Goal: Task Accomplishment & Management: Complete application form

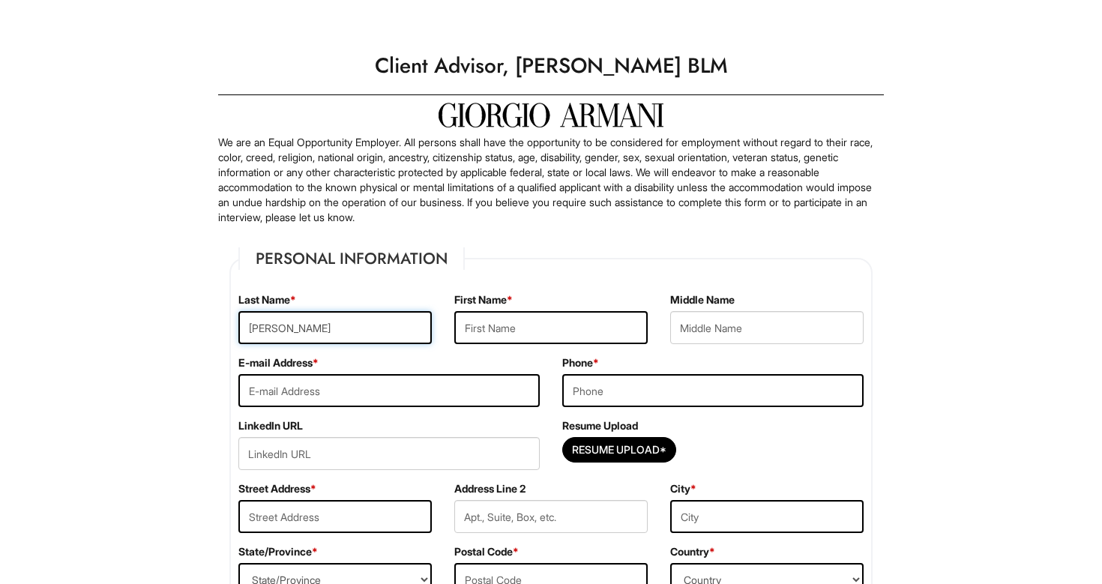
type input "[PERSON_NAME]"
click at [547, 380] on div "E-mail Address *" at bounding box center [389, 386] width 324 height 63
type input "[EMAIL_ADDRESS][DOMAIN_NAME]"
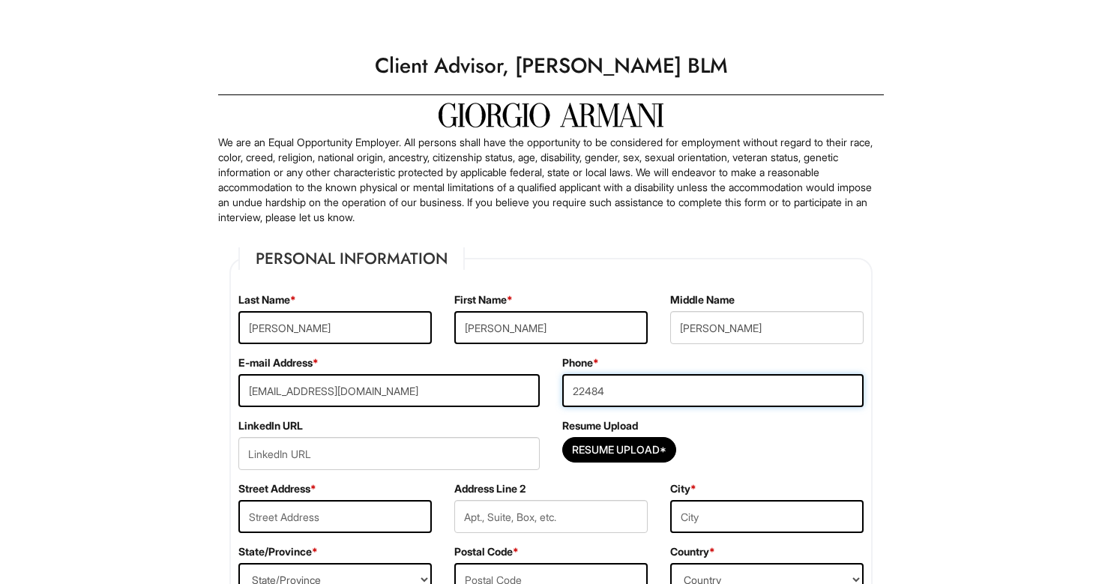
type input "224848"
type input "2248480659"
click at [494, 445] on input "url" at bounding box center [388, 453] width 301 height 33
paste input "[URL][DOMAIN_NAME][PERSON_NAME]"
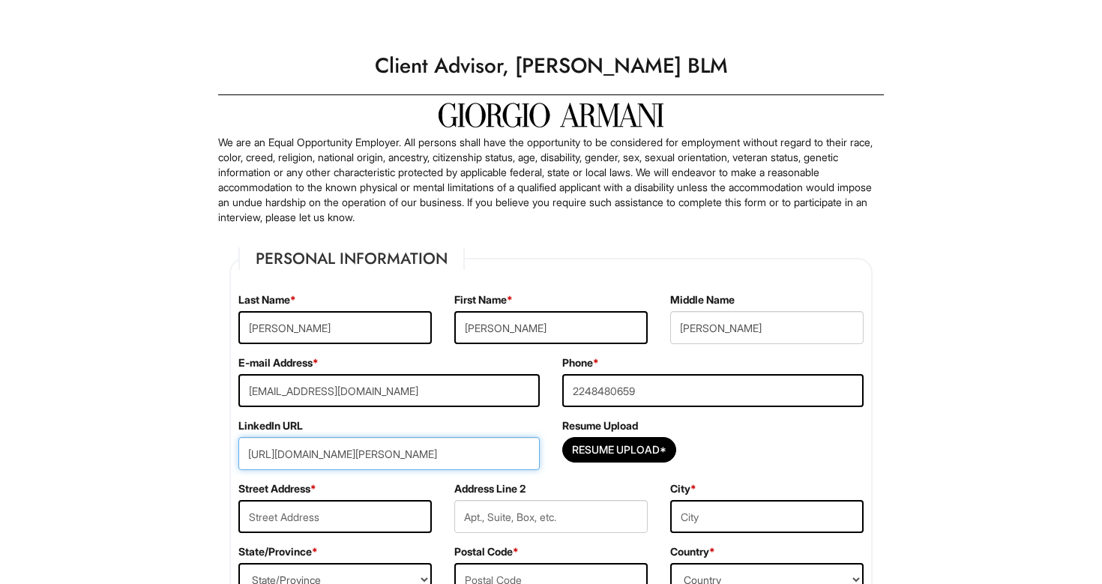
type input "[URL][DOMAIN_NAME][PERSON_NAME]"
click at [575, 478] on div "Resume Upload Resume Upload*" at bounding box center [713, 449] width 324 height 63
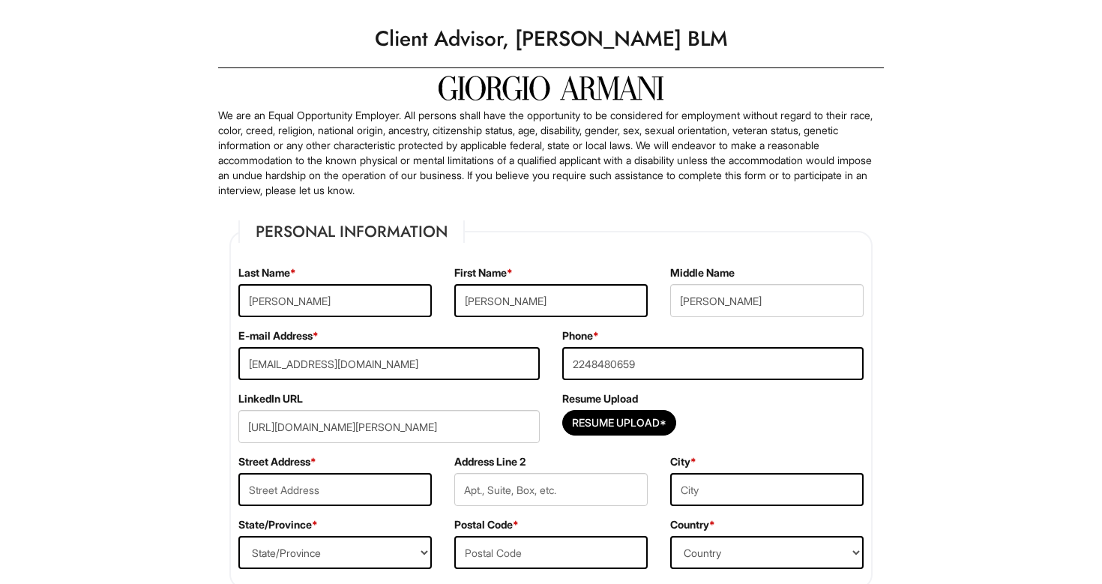
scroll to position [46, 0]
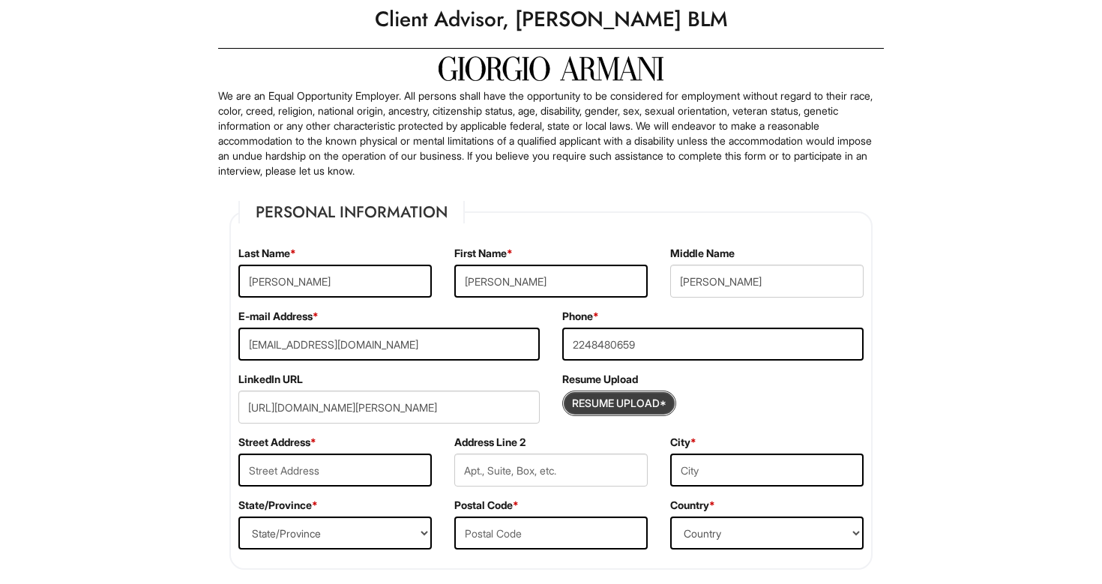
click at [595, 406] on input "Resume Upload*" at bounding box center [619, 403] width 112 height 24
click at [765, 238] on fieldset "Personal Information Last Name * [PERSON_NAME] First Name * [PERSON_NAME] Middl…" at bounding box center [550, 385] width 643 height 369
click at [625, 416] on div "Resume Upload*" at bounding box center [712, 407] width 301 height 33
click at [614, 405] on input "Resume Upload*" at bounding box center [619, 403] width 112 height 24
type input "C:\fakepath\Resume- [PERSON_NAME].pdf"
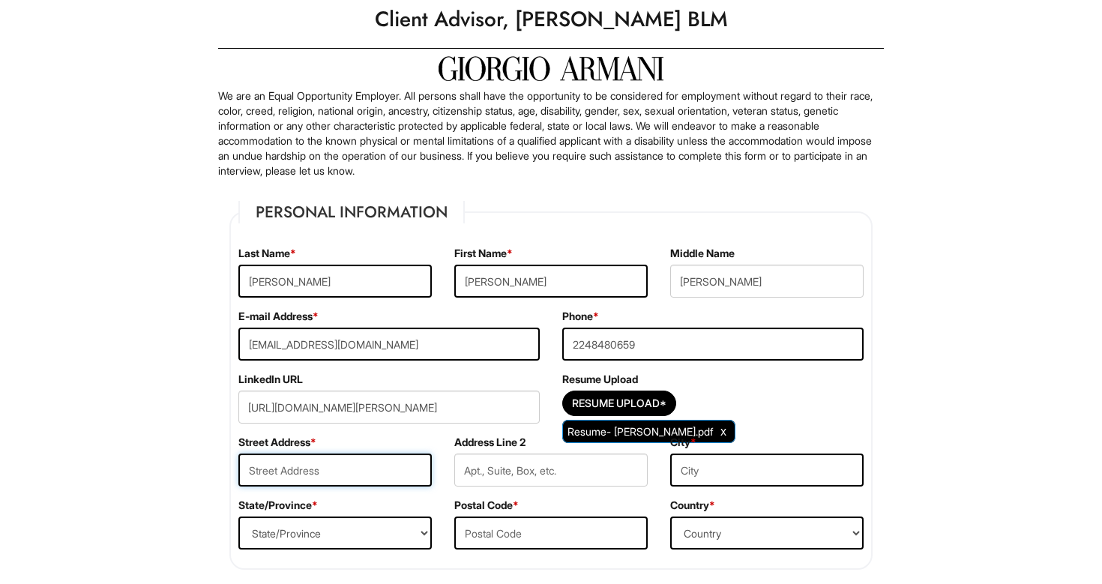
type input "3"
type input "230 [PERSON_NAME] Ter"
type input "Wheeling"
select select "IL"
type input "60090"
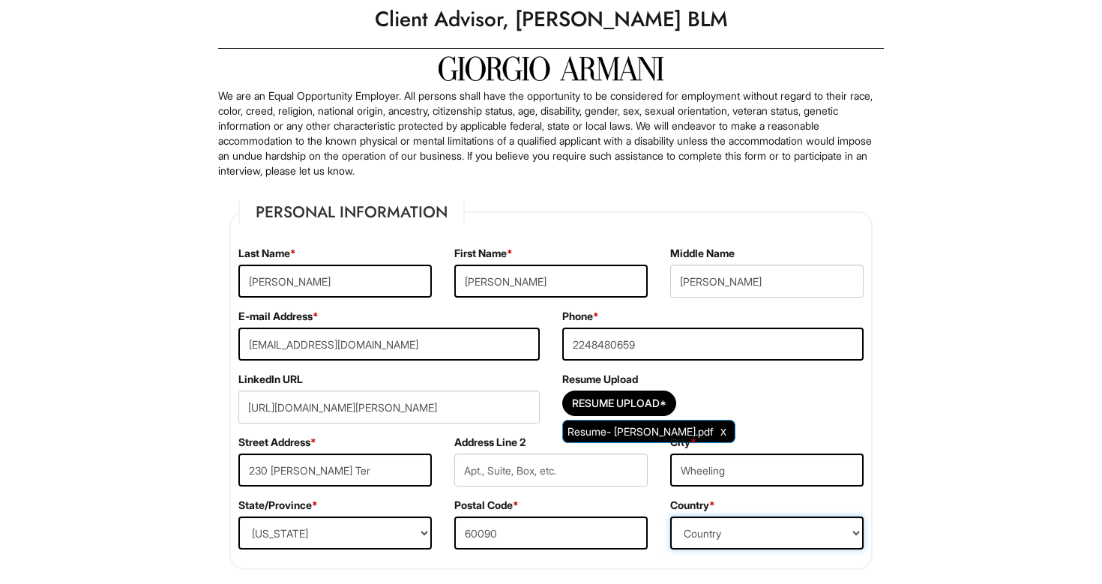
select select "[GEOGRAPHIC_DATA]"
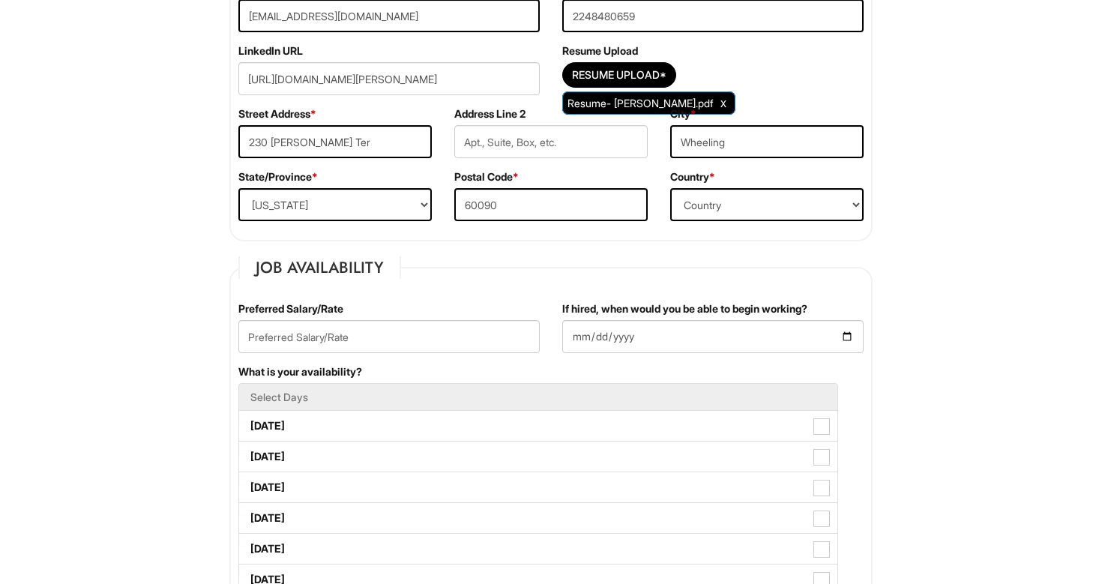
scroll to position [388, 0]
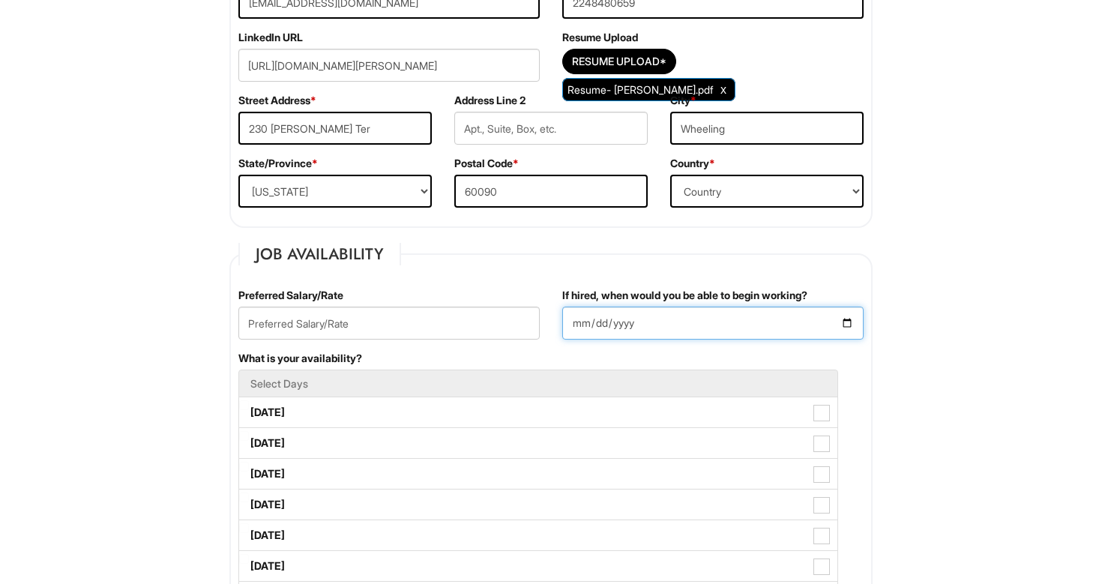
click at [577, 327] on input "If hired, when would you be able to begin working?" at bounding box center [712, 323] width 301 height 33
type input "[DATE]"
click at [689, 367] on div "What is your availability? Select Days [DATE] [DATE] [DATE] [DATE] [DATE] [DATE…" at bounding box center [551, 489] width 648 height 277
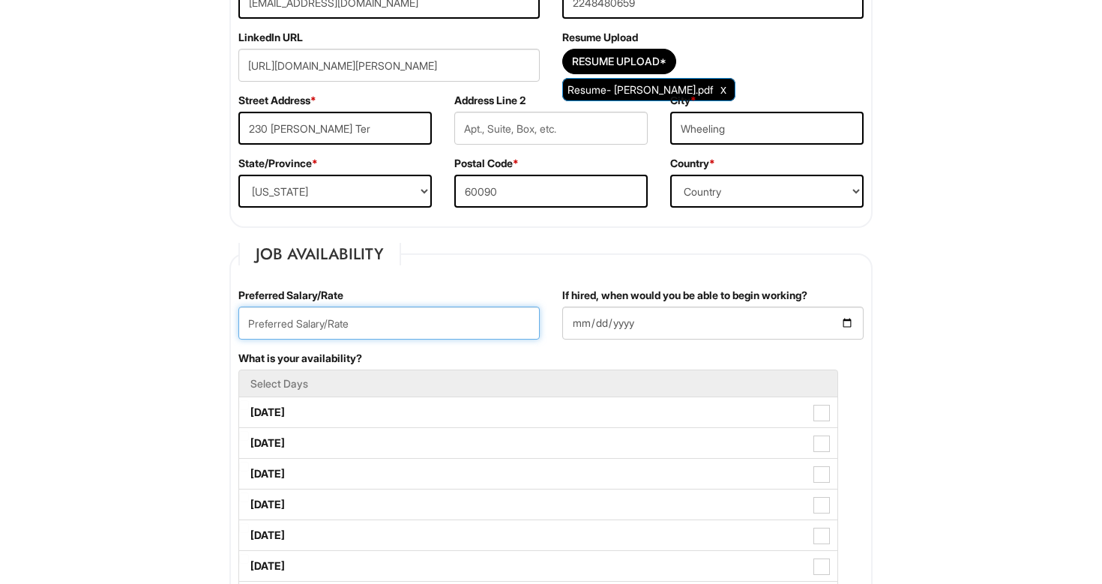
click at [535, 335] on input "text" at bounding box center [388, 323] width 301 height 33
click at [456, 348] on div "Preferred Salary/Rate 22" at bounding box center [389, 319] width 324 height 63
click at [445, 321] on input "22" at bounding box center [388, 323] width 301 height 33
click at [251, 324] on input "22 per hour" at bounding box center [388, 323] width 301 height 33
click at [271, 325] on input "$22 per hour" at bounding box center [388, 323] width 301 height 33
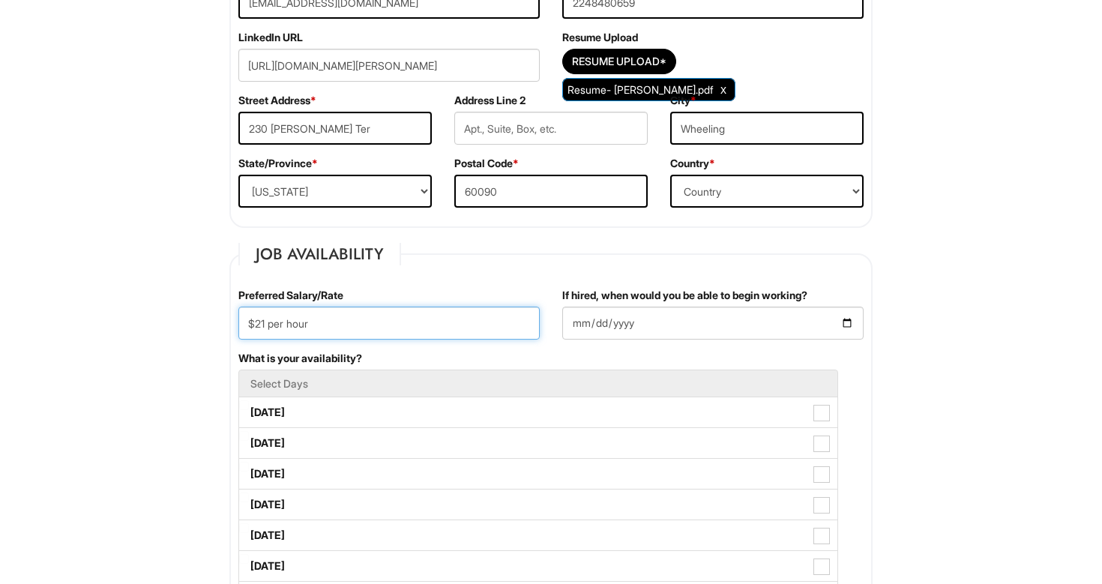
type input "$21 per hour"
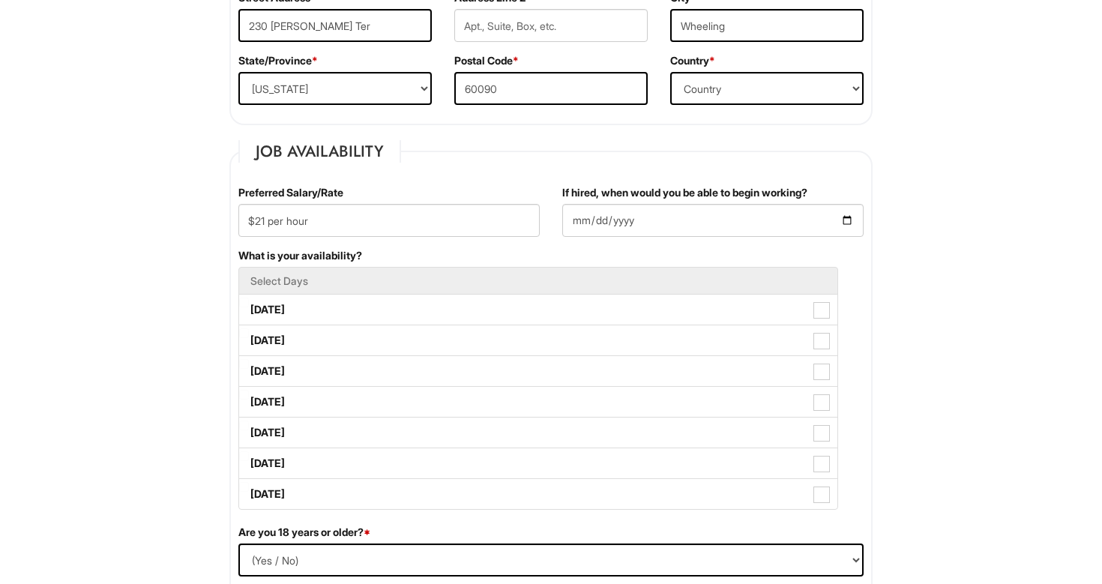
scroll to position [496, 0]
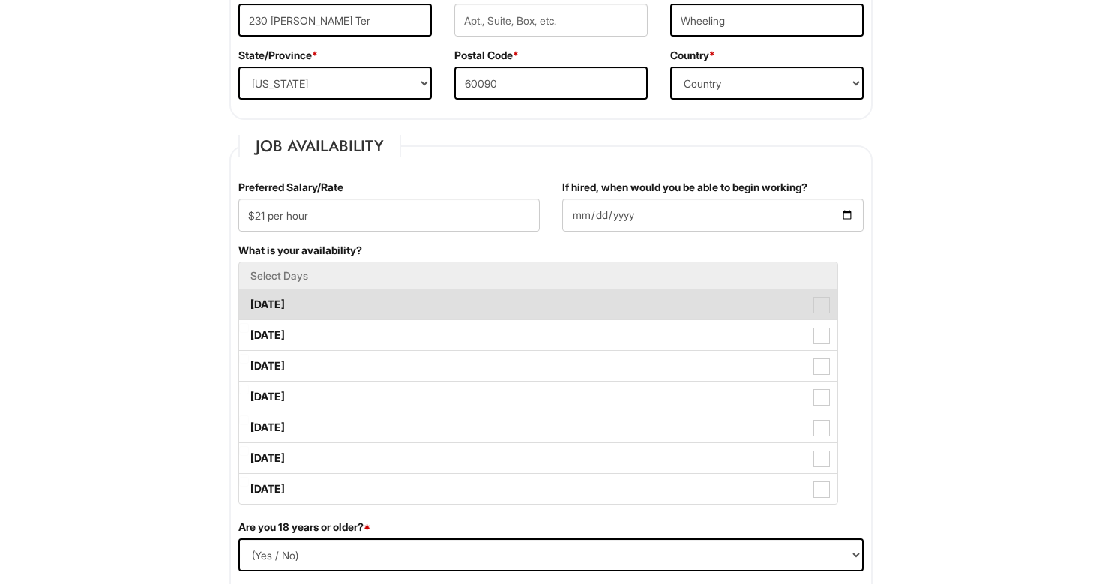
click at [823, 307] on span at bounding box center [822, 305] width 16 height 16
click at [249, 302] on Available_Monday "[DATE]" at bounding box center [244, 297] width 10 height 10
checkbox Available_Monday "true"
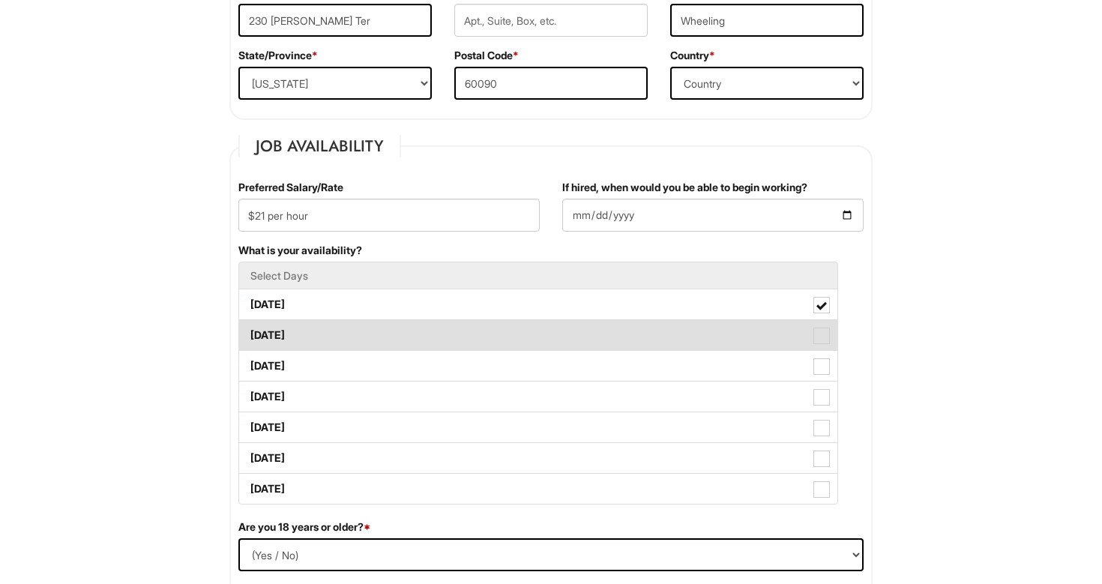
click at [823, 333] on span at bounding box center [822, 336] width 16 height 16
click at [249, 333] on Available_Tuesday "[DATE]" at bounding box center [244, 328] width 10 height 10
checkbox Available_Tuesday "true"
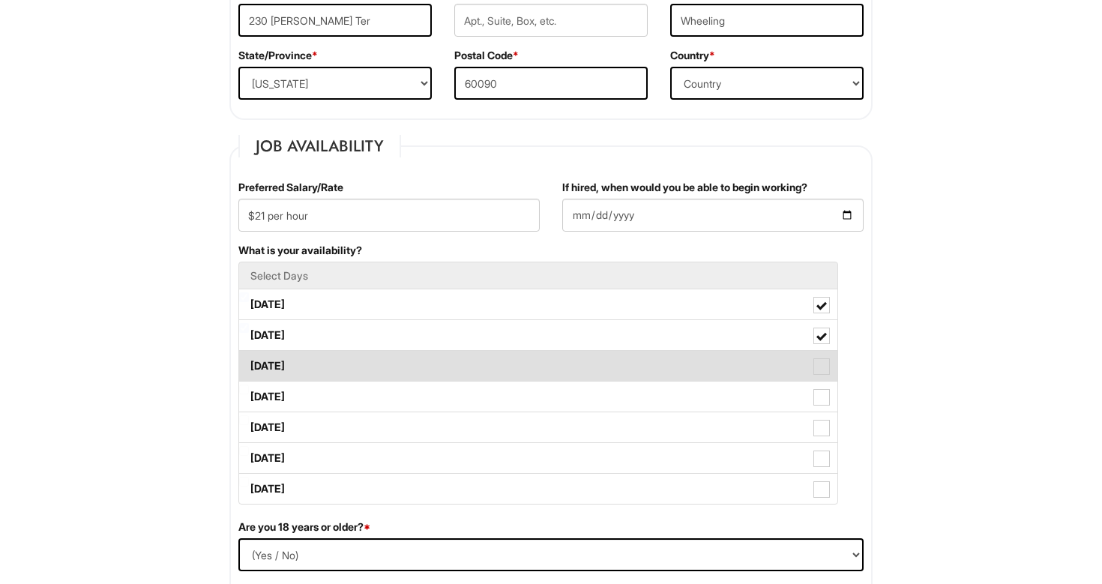
click at [823, 357] on label "[DATE]" at bounding box center [538, 366] width 598 height 30
click at [249, 357] on Available_Wednesday "[DATE]" at bounding box center [244, 359] width 10 height 10
checkbox Available_Wednesday "true"
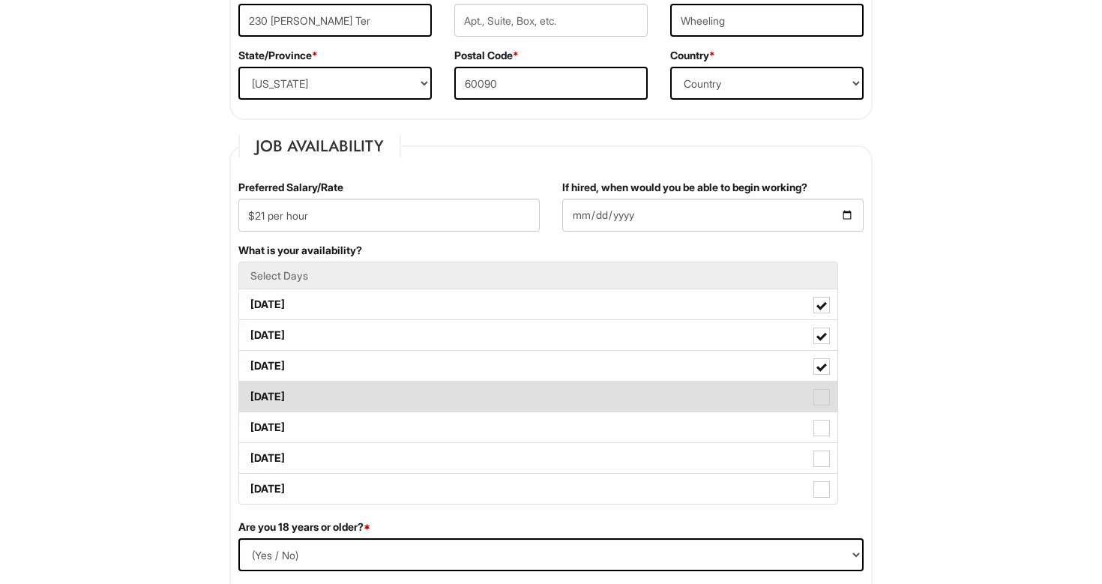
click at [823, 397] on span at bounding box center [822, 397] width 16 height 16
click at [249, 394] on Available_Thursday "[DATE]" at bounding box center [244, 390] width 10 height 10
checkbox Available_Thursday "true"
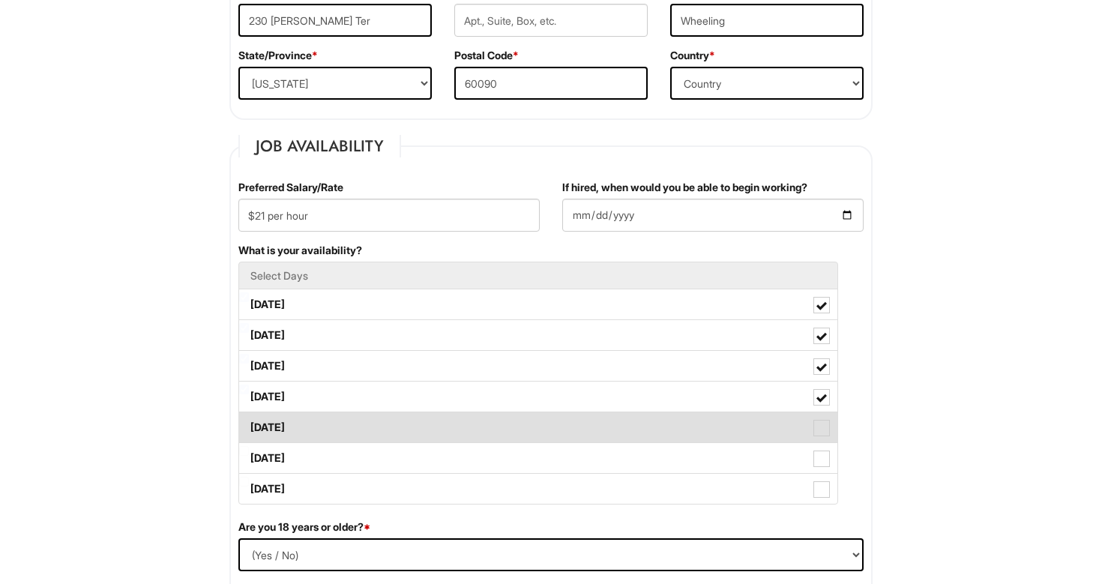
click at [823, 425] on span at bounding box center [822, 428] width 16 height 16
click at [249, 425] on Available_Friday "[DATE]" at bounding box center [244, 420] width 10 height 10
checkbox Available_Friday "true"
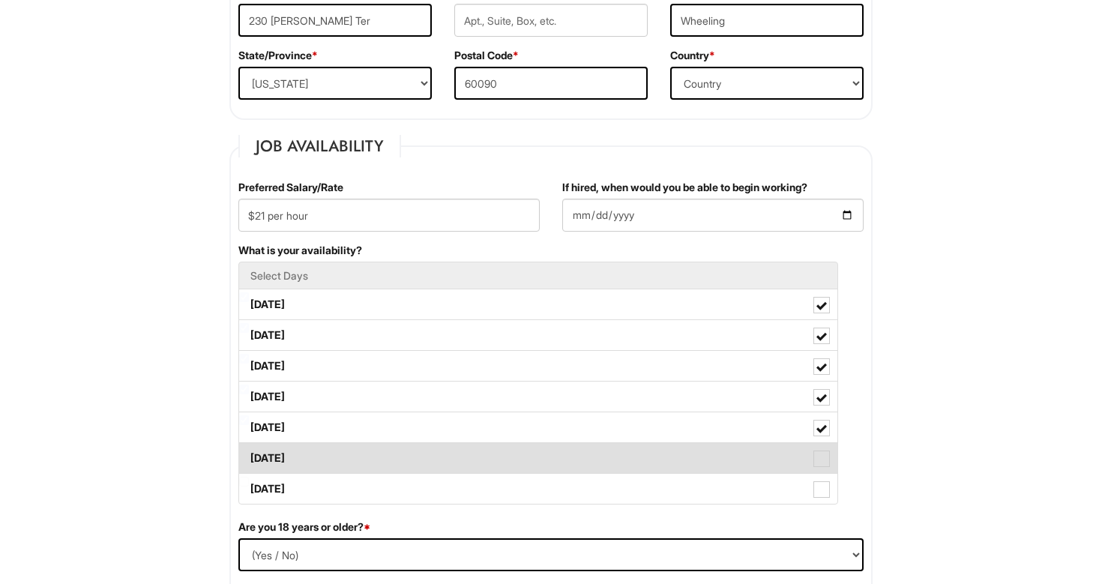
click at [829, 457] on span at bounding box center [822, 459] width 16 height 16
click at [249, 456] on Available_Saturday "[DATE]" at bounding box center [244, 451] width 10 height 10
checkbox Available_Saturday "true"
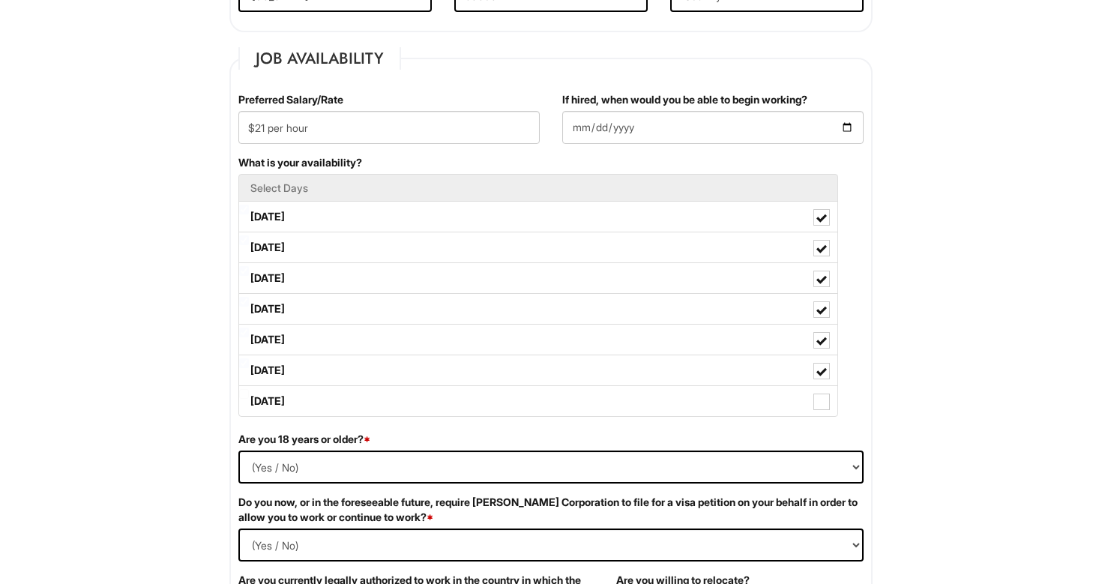
scroll to position [588, 0]
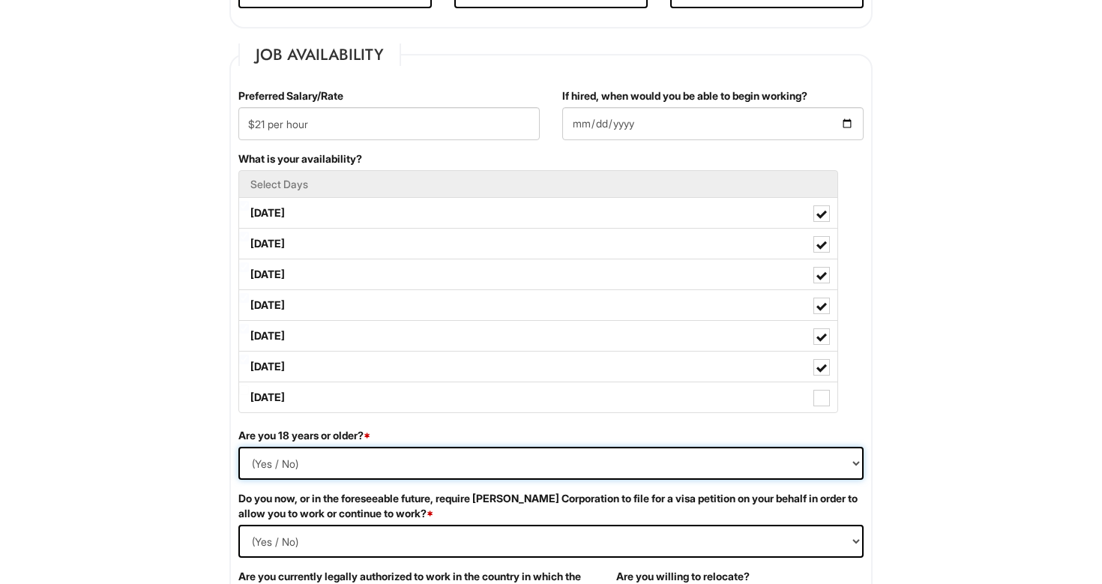
select select "Yes"
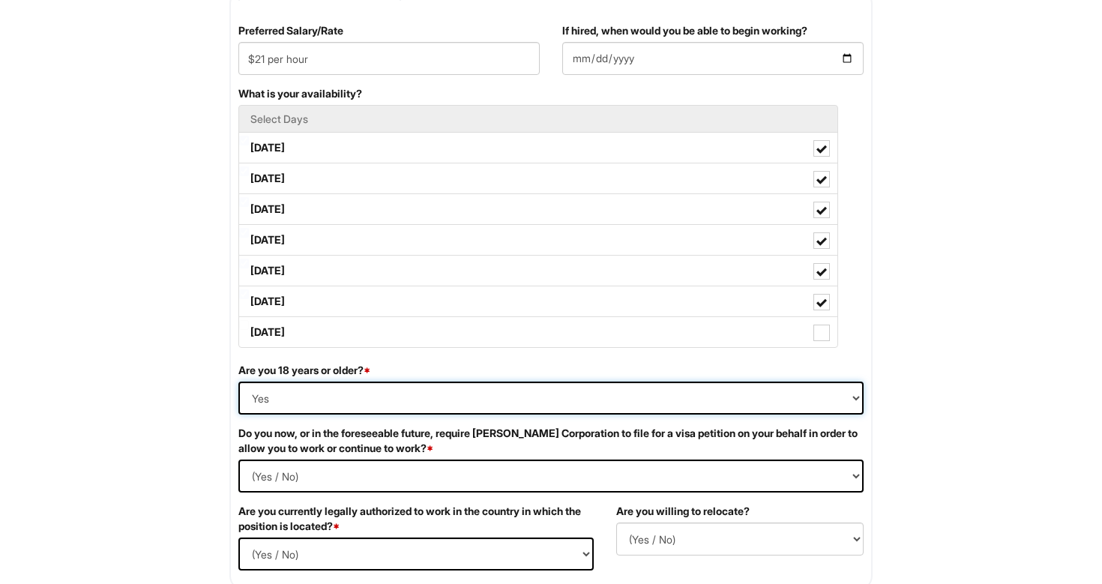
scroll to position [665, 0]
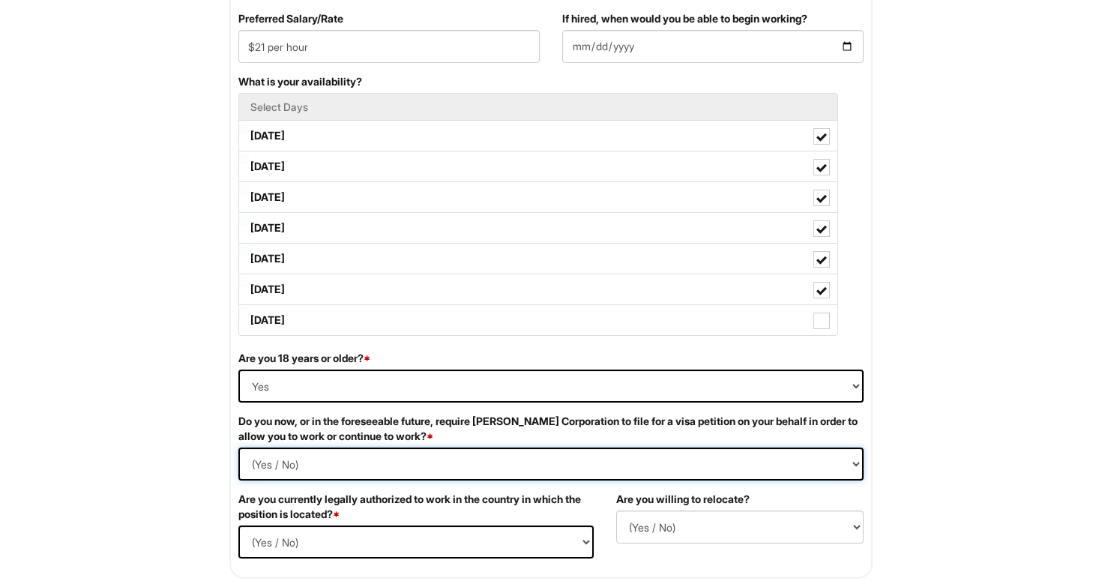
select Required "No"
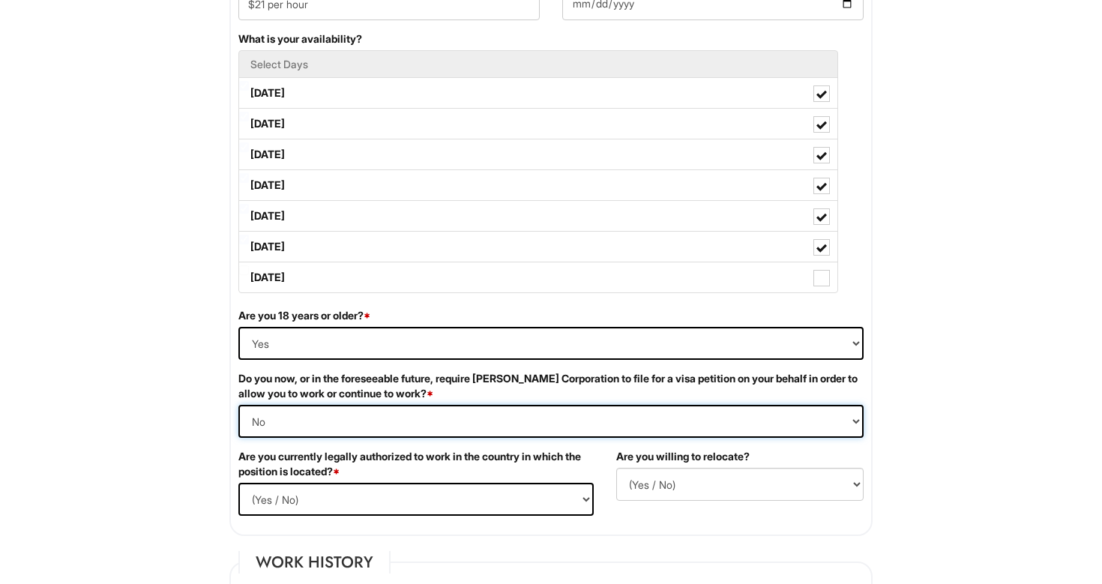
scroll to position [715, 0]
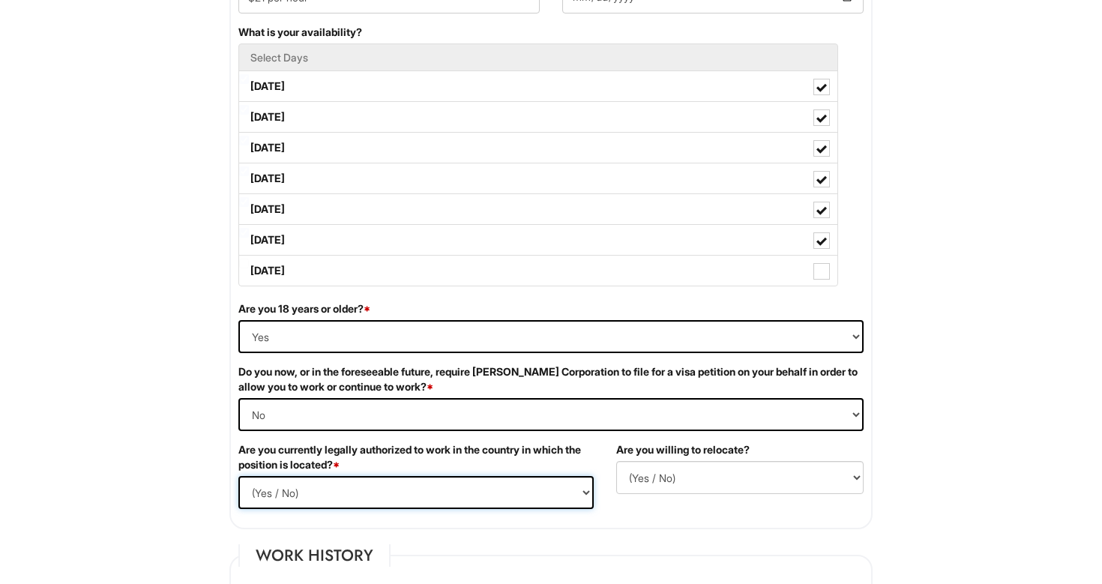
select select "Yes"
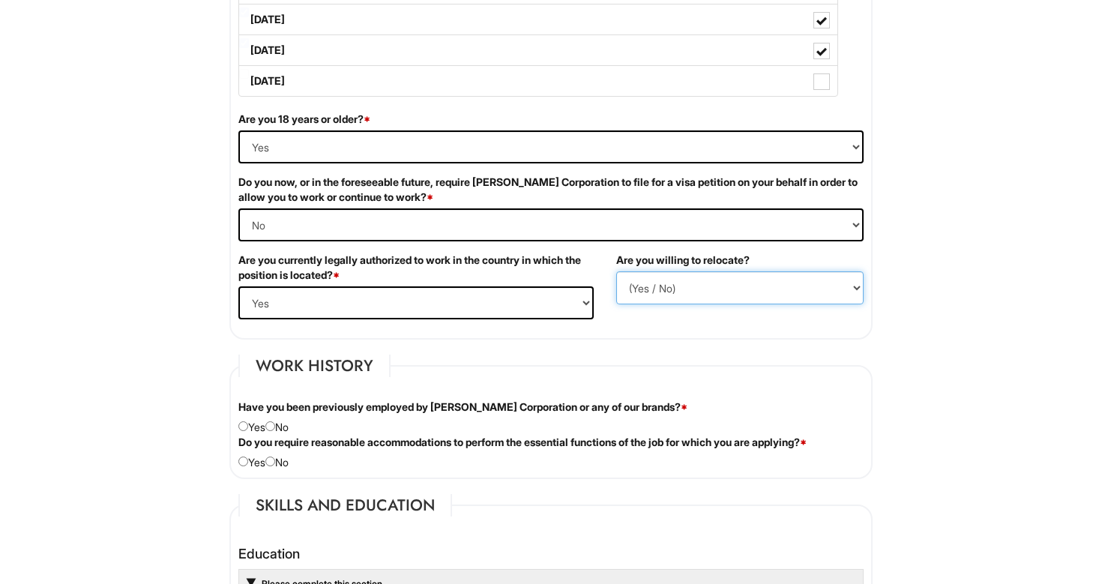
scroll to position [910, 0]
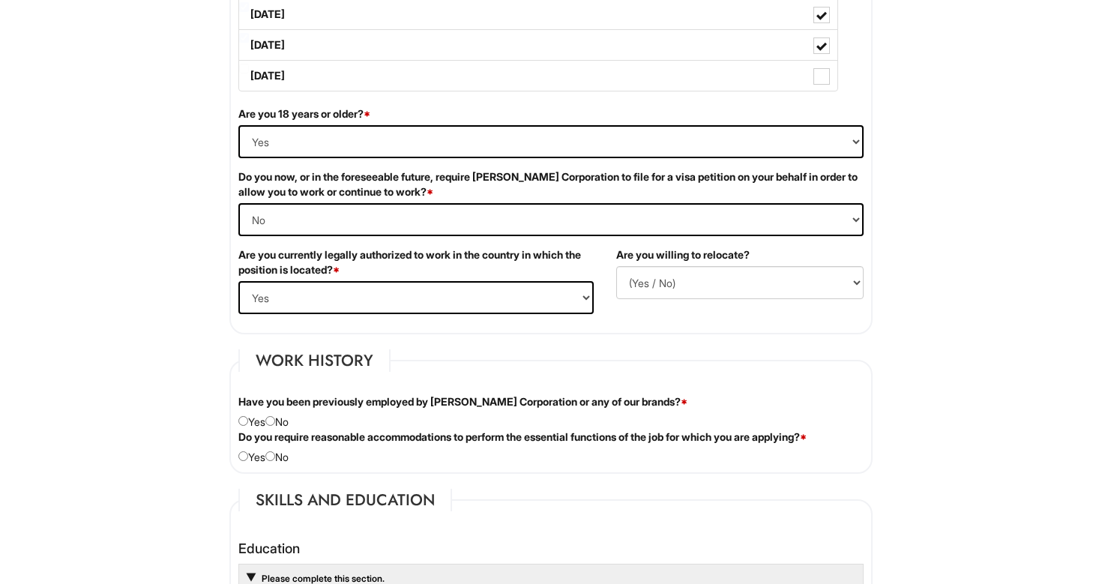
click at [275, 421] on input "radio" at bounding box center [270, 421] width 10 height 10
radio input "true"
click at [275, 455] on input "radio" at bounding box center [270, 456] width 10 height 10
radio input "true"
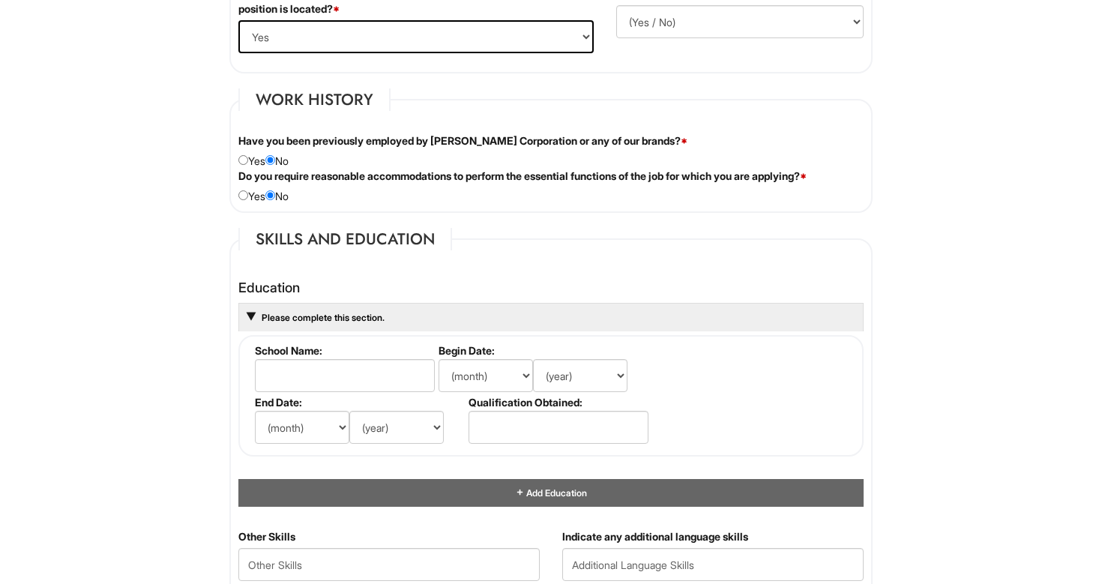
scroll to position [1181, 0]
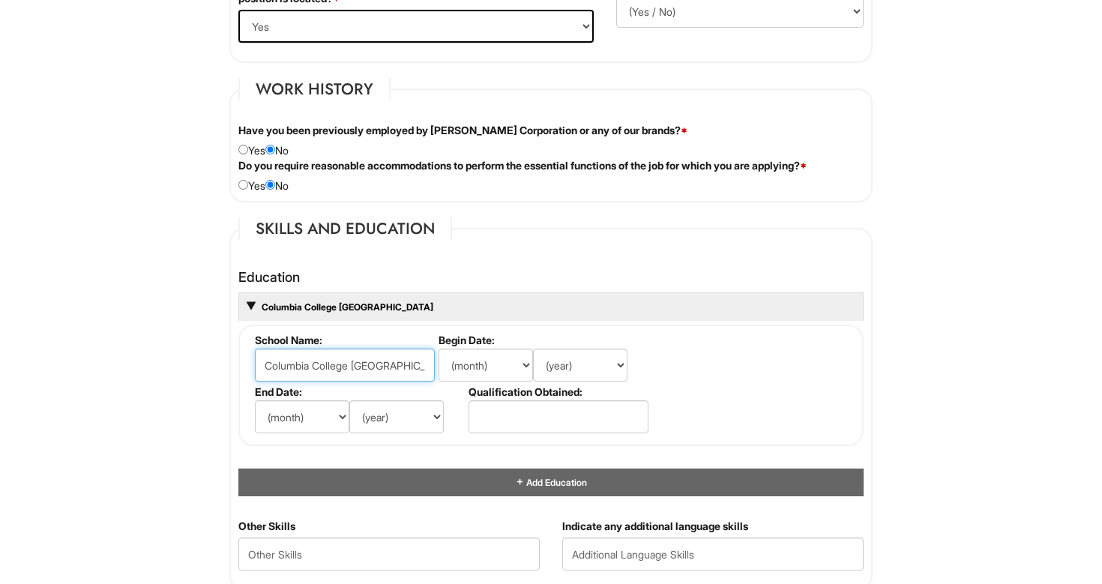
type input "Columbia College [GEOGRAPHIC_DATA]"
select select "9"
select select "2022"
select select "5"
select select "2025"
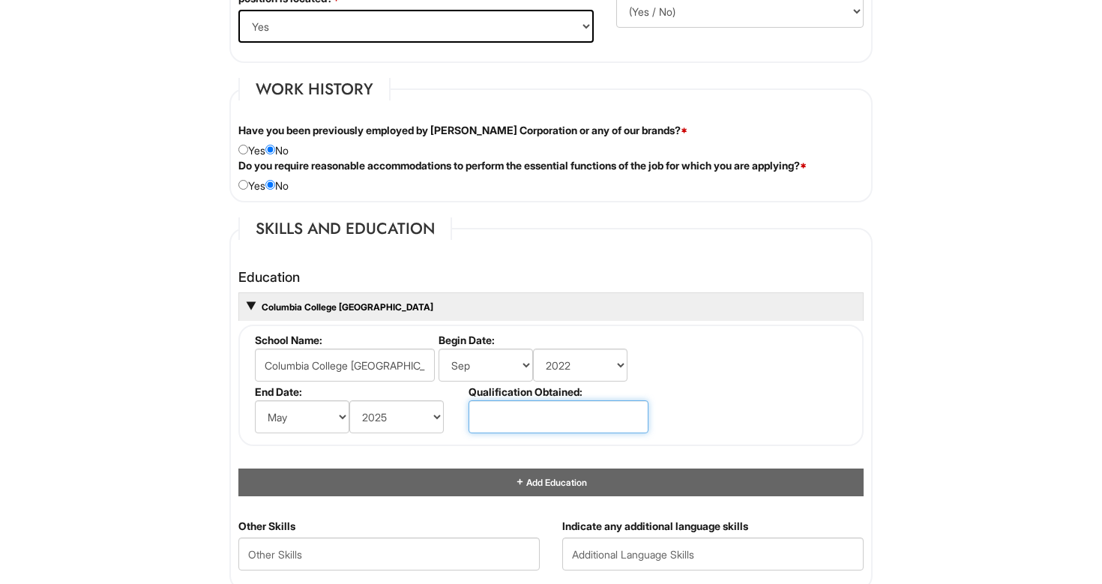
click at [498, 414] on input "text" at bounding box center [559, 416] width 180 height 33
type input "Bachelor of Arts in Fashion Merchandising"
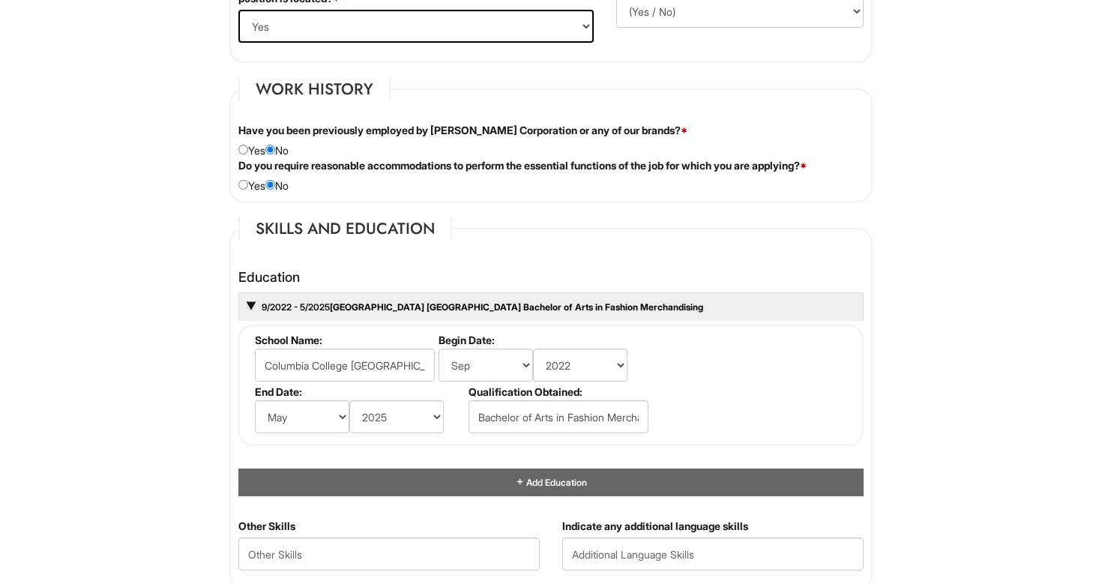
click at [669, 383] on fieldset "School Name: [GEOGRAPHIC_DATA] [GEOGRAPHIC_DATA] Begin Date: (month) Jan Feb Ma…" at bounding box center [550, 385] width 625 height 121
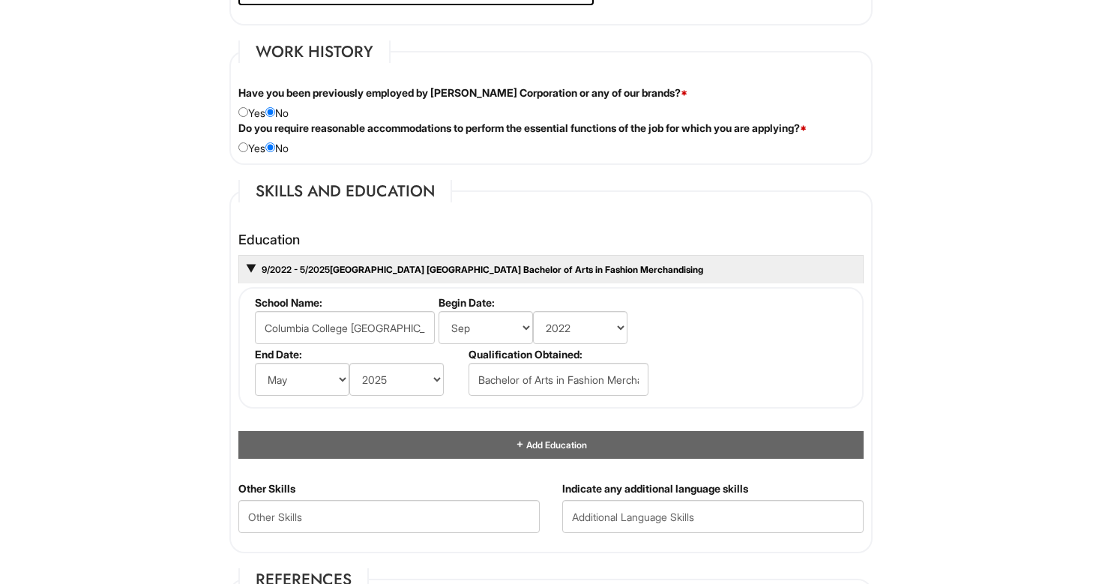
scroll to position [1278, 0]
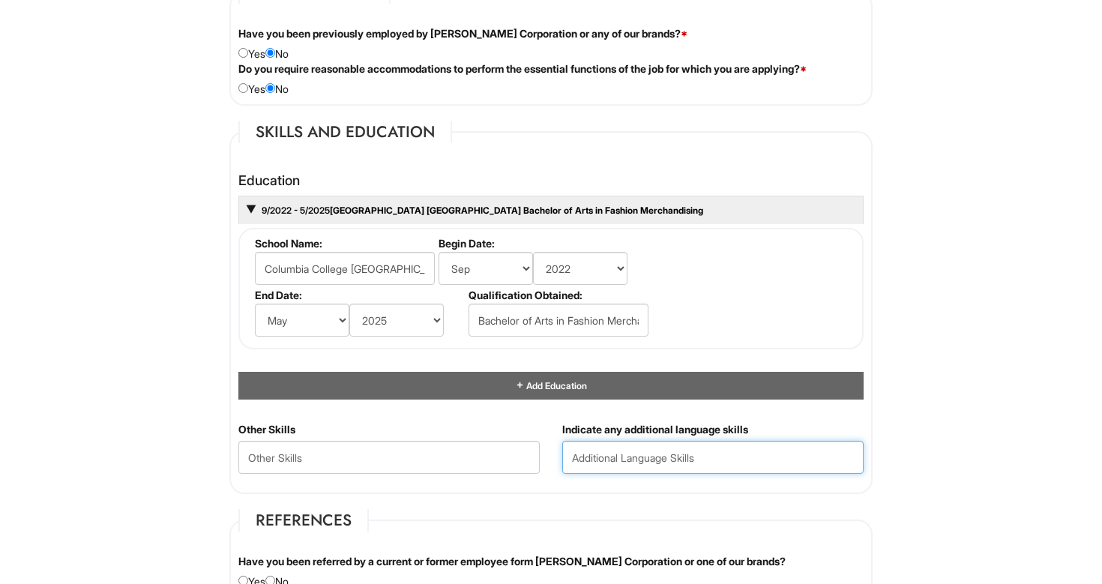
click at [589, 454] on input "text" at bounding box center [712, 457] width 301 height 33
type input "Spanish"
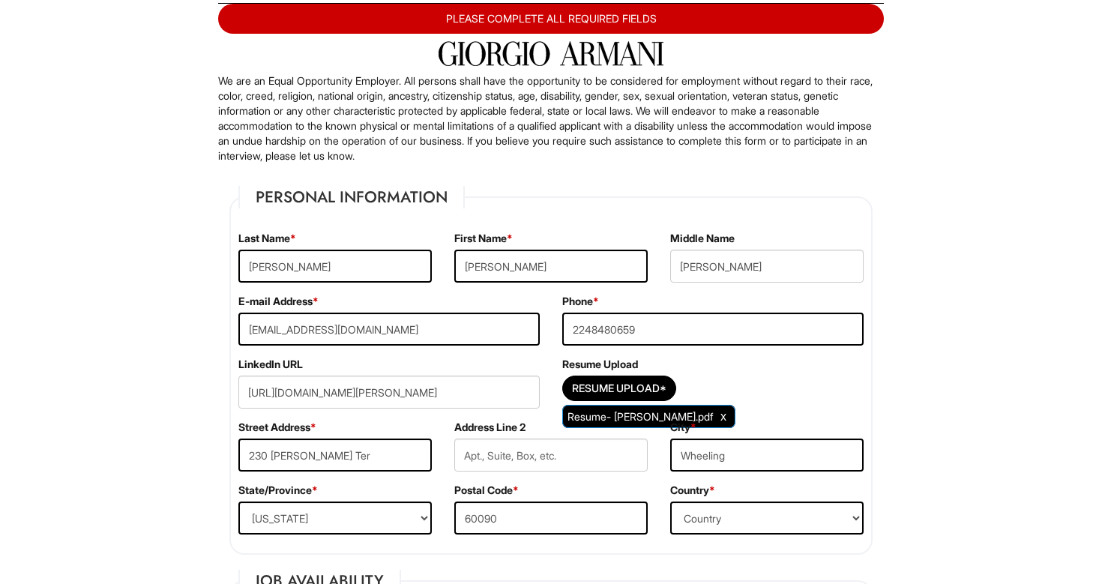
scroll to position [1470, 0]
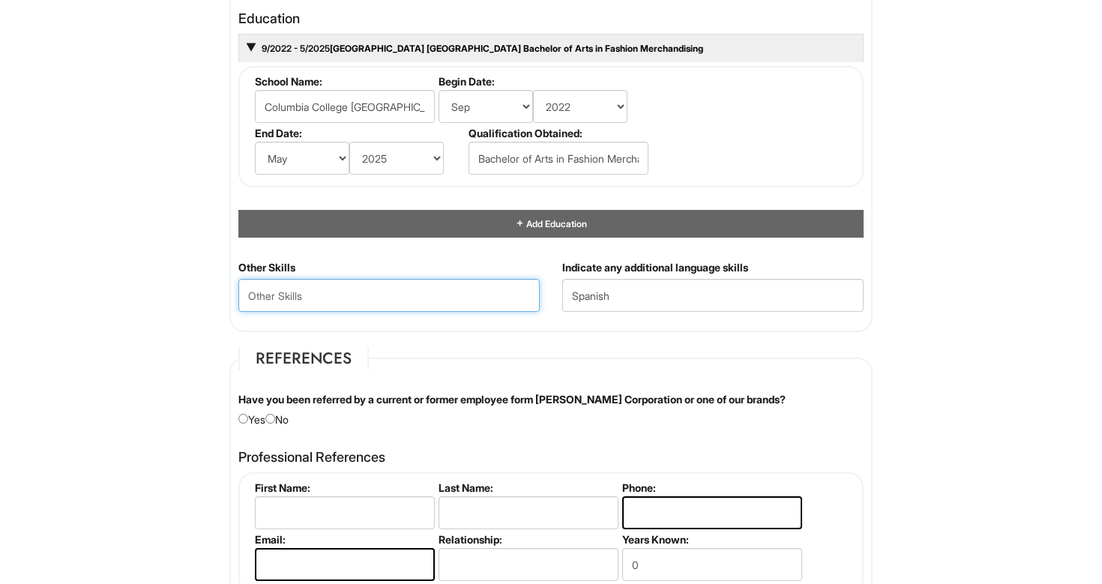
click at [346, 289] on Skills "text" at bounding box center [388, 295] width 301 height 33
type Skills "Adobe Illustrator, Adobe Photoshop, SketchUp, Microsoft Excel, Canva."
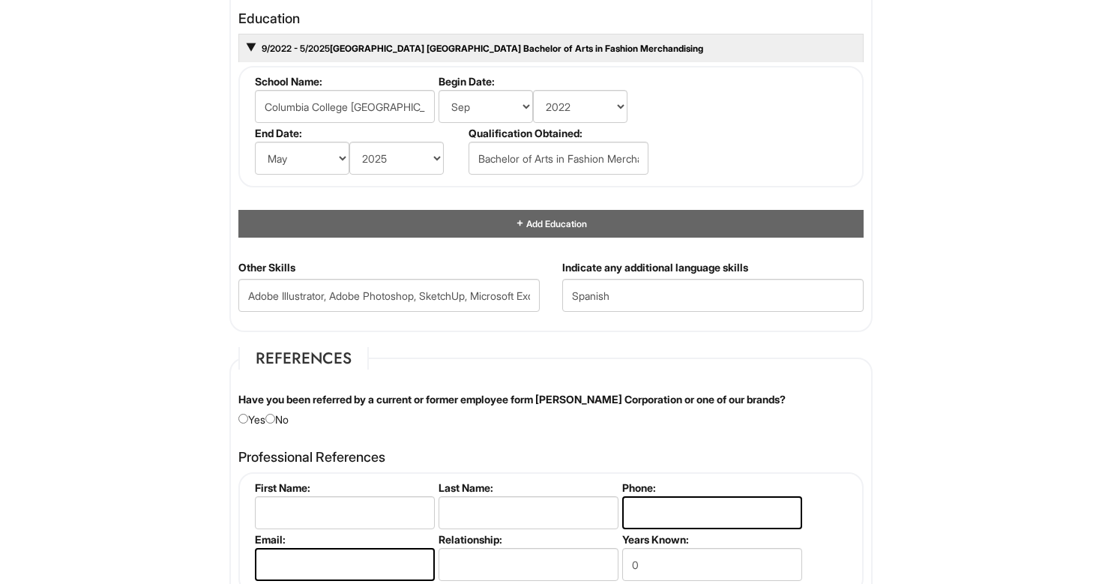
click at [671, 337] on div "Personal Information Last Name * [PERSON_NAME] First Name * [PERSON_NAME] Middl…" at bounding box center [551, 68] width 666 height 2550
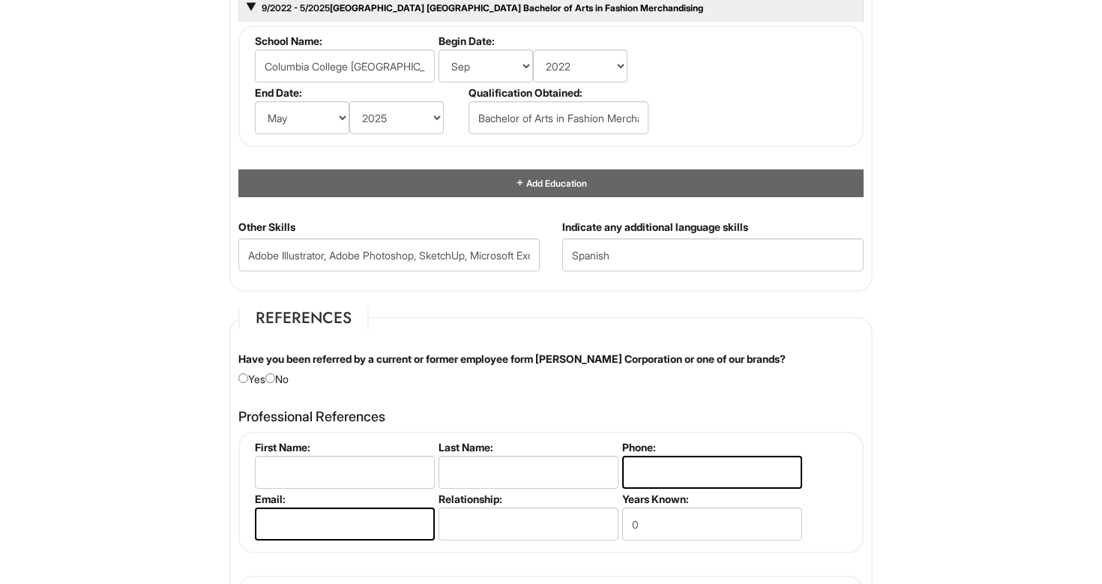
scroll to position [1516, 0]
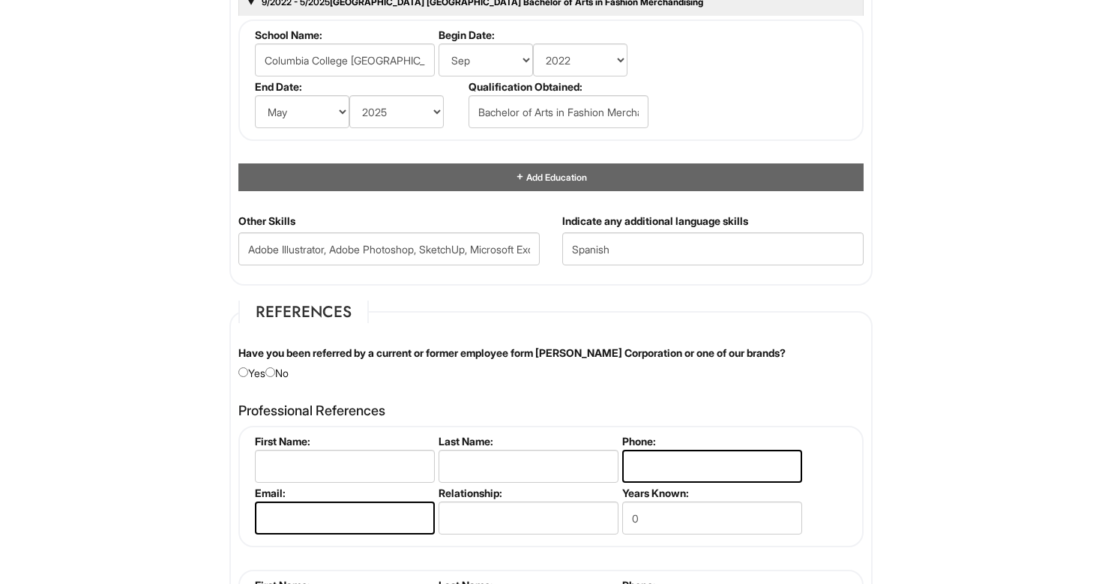
click at [280, 369] on div "Have you been referred by a current or former employee form [PERSON_NAME] Corpo…" at bounding box center [551, 363] width 648 height 35
click at [275, 372] on input "radio" at bounding box center [270, 372] width 10 height 10
radio input "true"
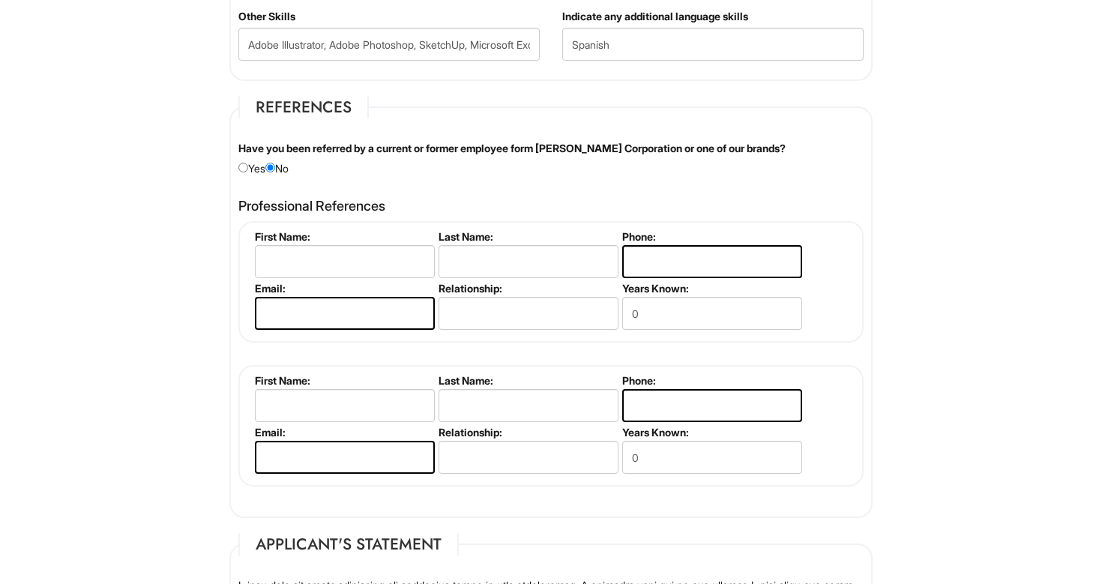
scroll to position [1803, 0]
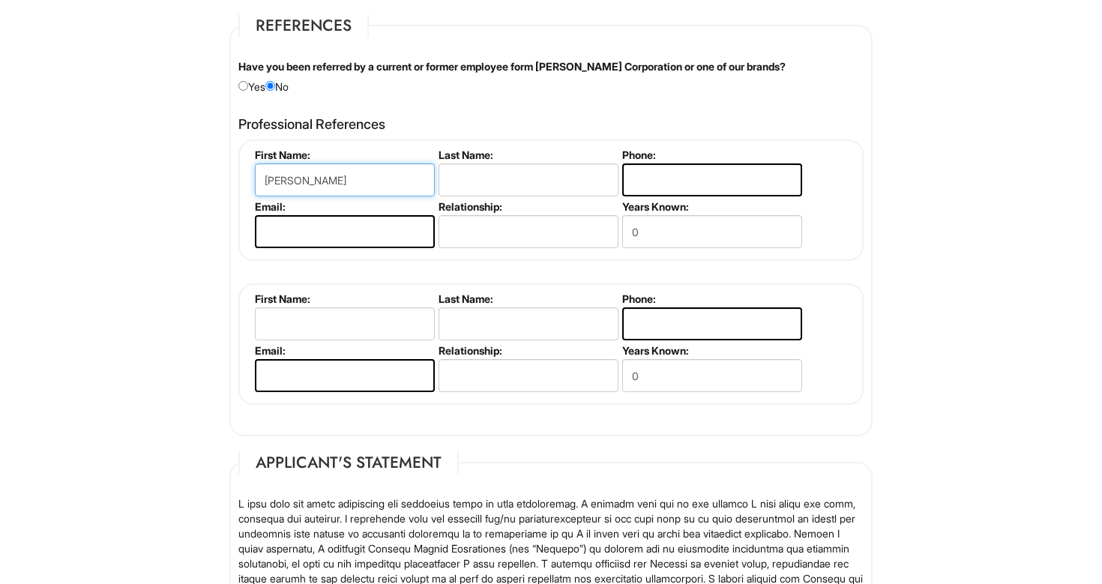
type input "[PERSON_NAME]"
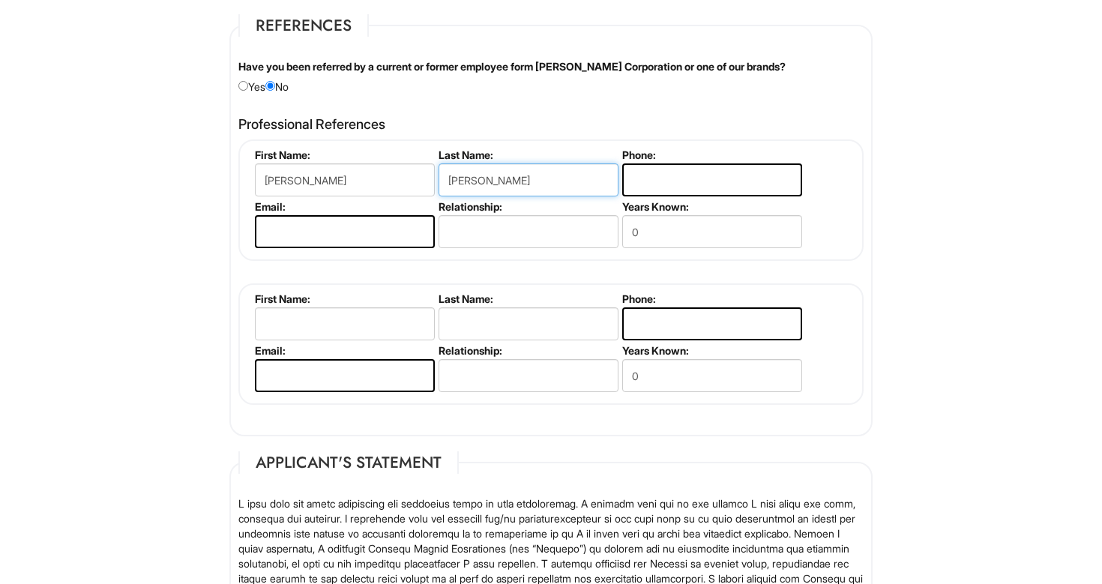
type input "[PERSON_NAME]"
type input "7083413888"
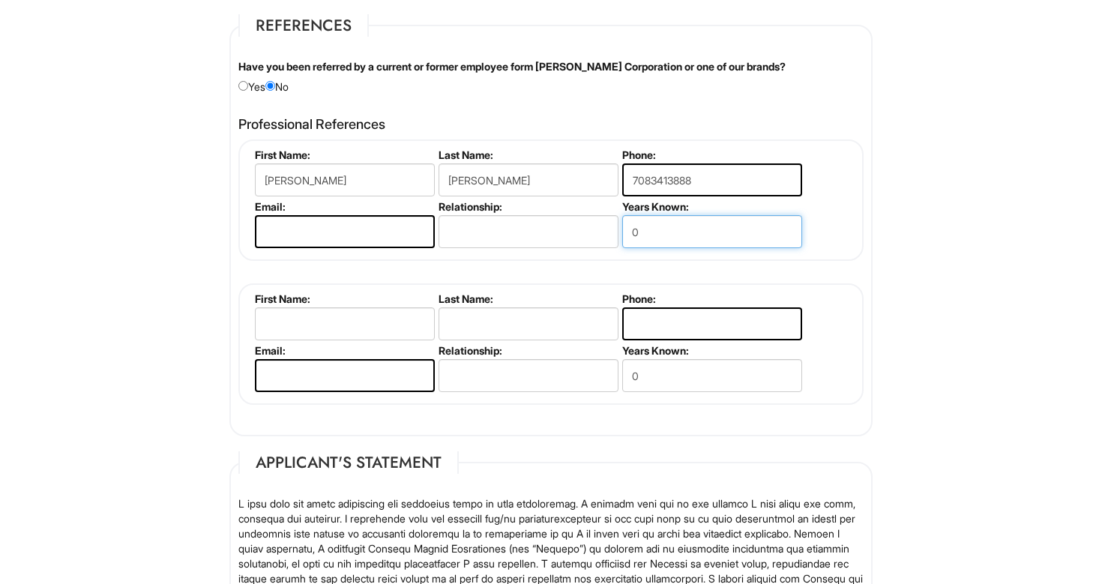
click at [658, 227] on input "0" at bounding box center [712, 231] width 180 height 33
type input "2"
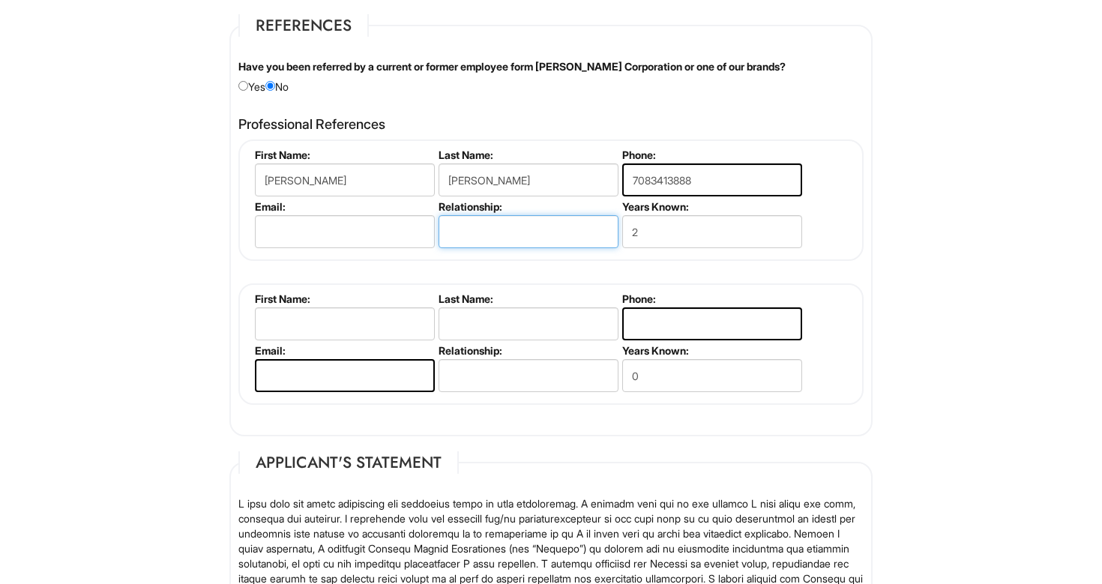
click at [568, 229] on input "text" at bounding box center [529, 231] width 180 height 33
type input "Professor"
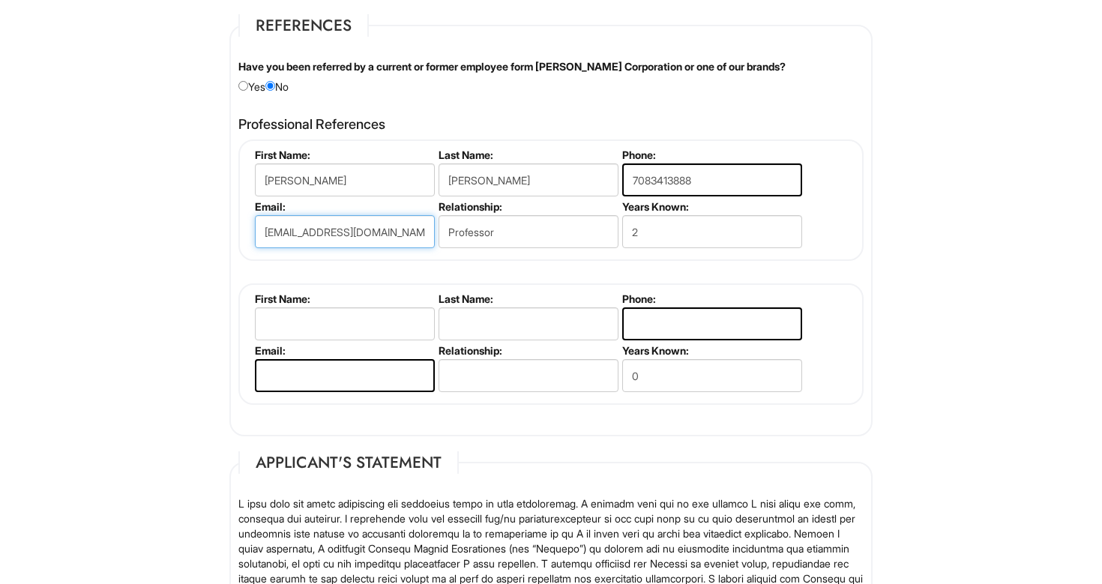
type input "[EMAIL_ADDRESS][DOMAIN_NAME]"
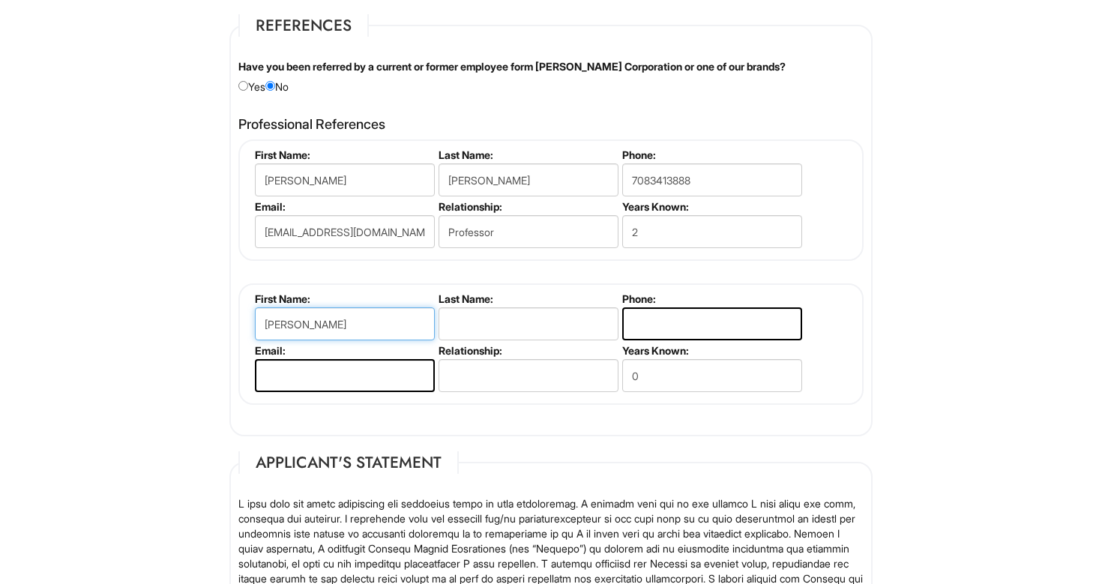
type input "[PERSON_NAME]"
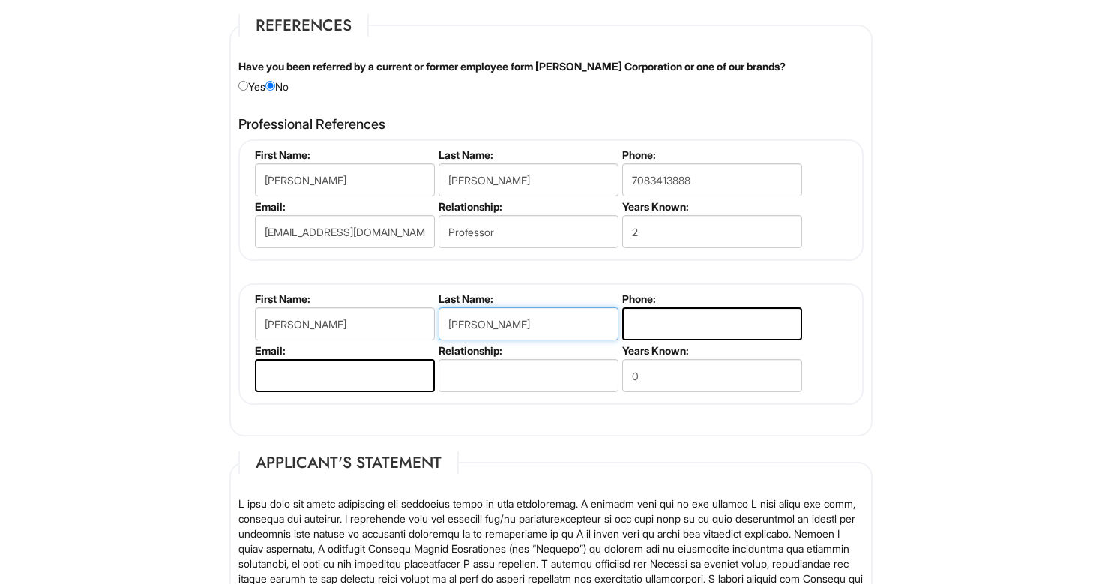
type input "[PERSON_NAME]"
type input "[EMAIL_ADDRESS][DOMAIN_NAME]"
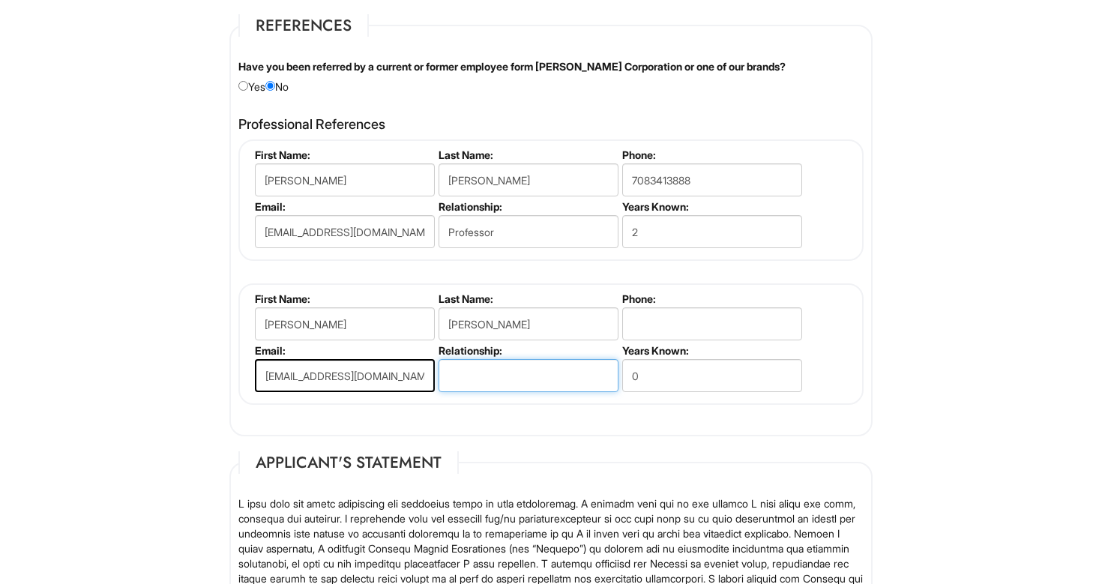
click at [460, 374] on input "text" at bounding box center [529, 375] width 180 height 33
type input "Previous Boss"
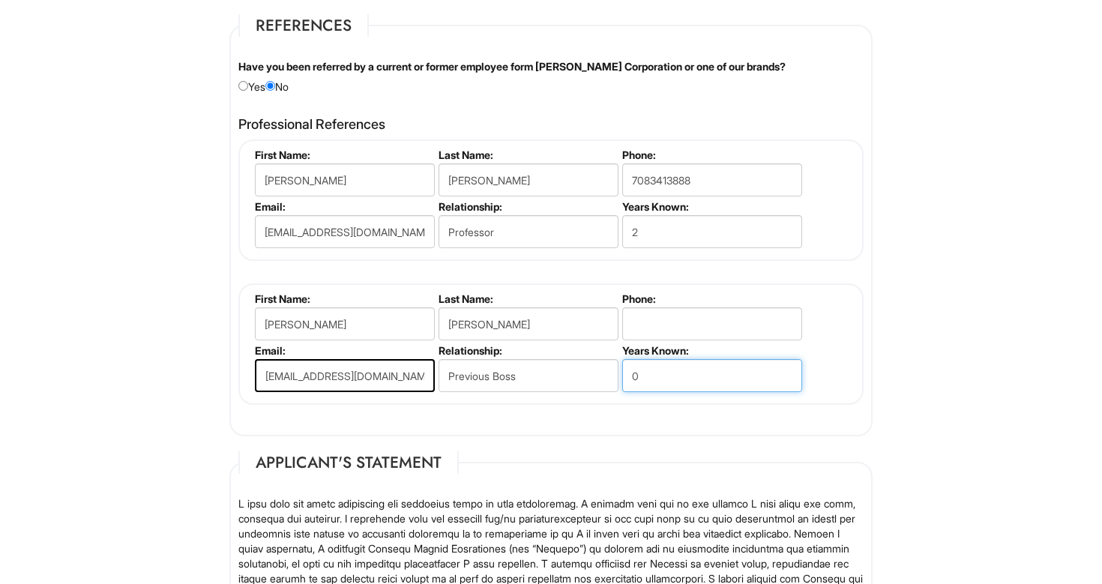
click at [640, 380] on input "0" at bounding box center [712, 375] width 180 height 33
type input "0"
type input "1"
click at [640, 320] on input "tel" at bounding box center [712, 323] width 180 height 33
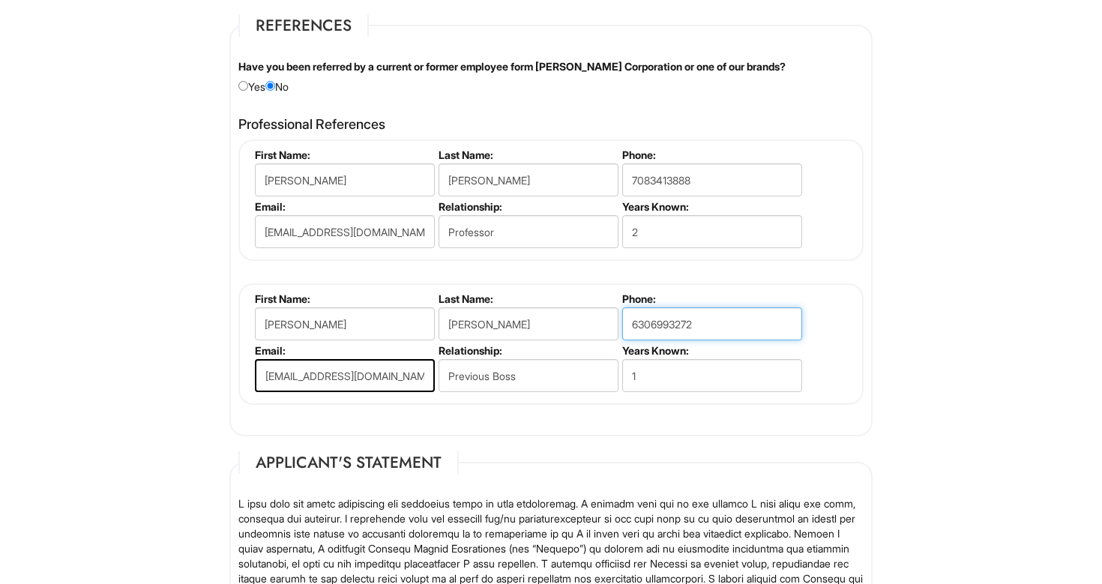
type input "6306993272"
click at [836, 361] on fieldset "First Name: [PERSON_NAME] Last Name: [PERSON_NAME] Phone: [PHONE_NUMBER] Email:…" at bounding box center [550, 343] width 625 height 121
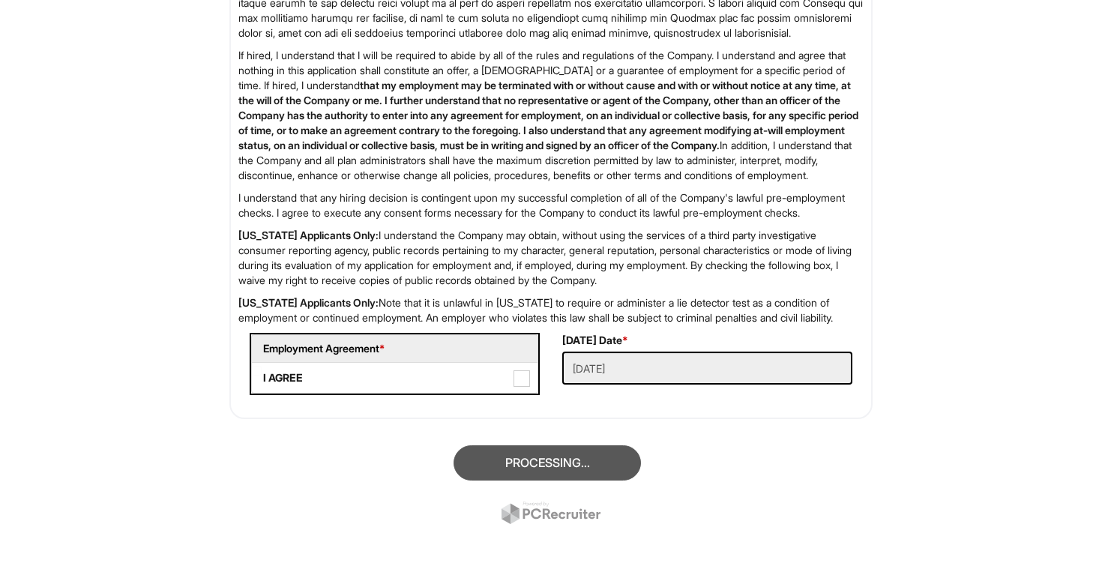
scroll to position [2432, 0]
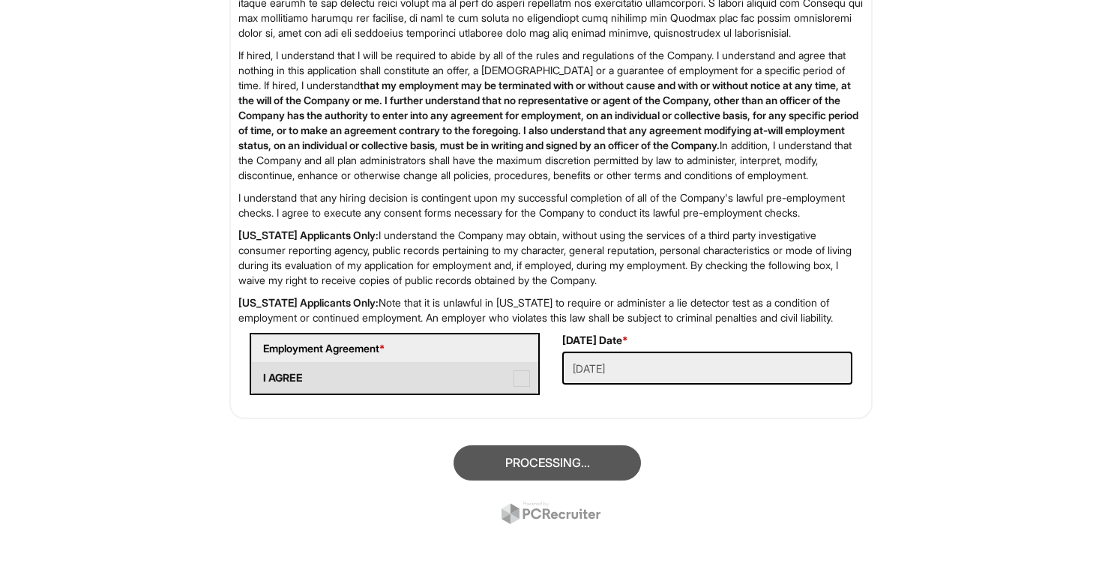
click at [527, 379] on span at bounding box center [522, 378] width 16 height 16
click at [262, 376] on AGREE "I AGREE" at bounding box center [257, 371] width 10 height 10
checkbox AGREE "true"
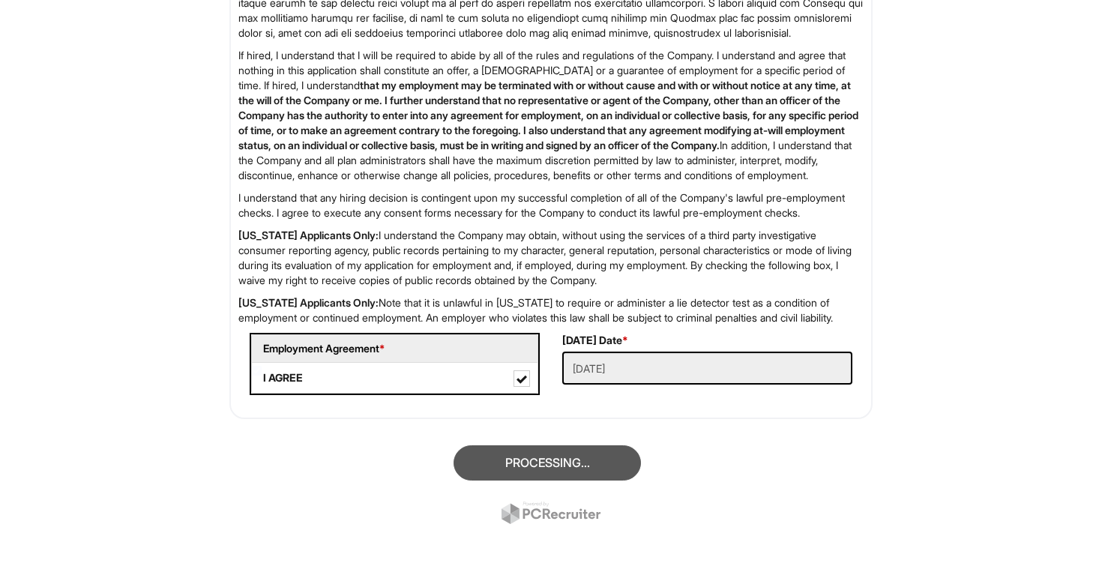
click at [626, 463] on div "Processing..." at bounding box center [551, 486] width 666 height 105
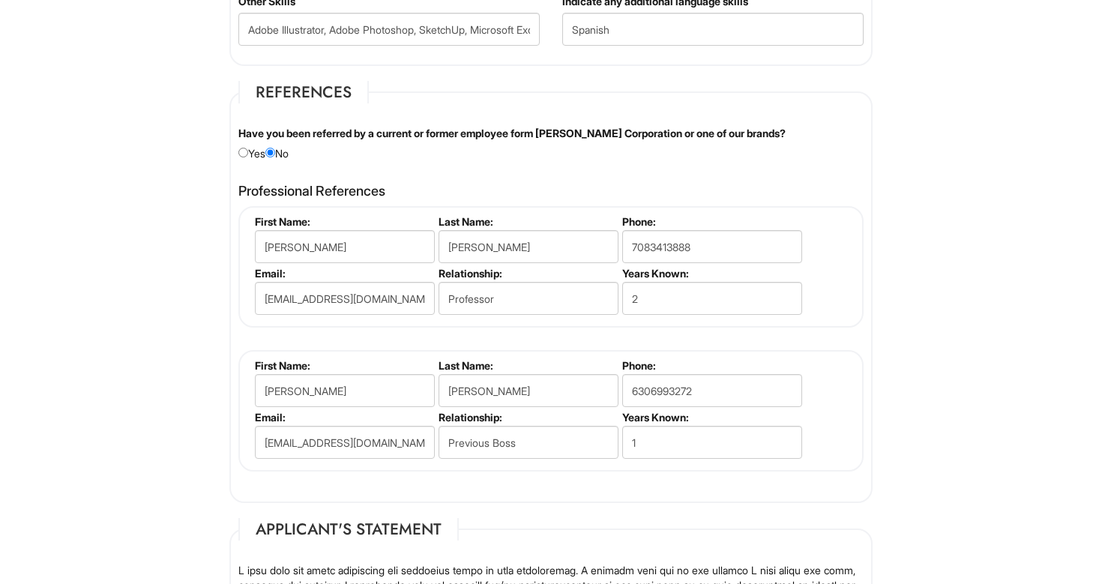
scroll to position [1726, 0]
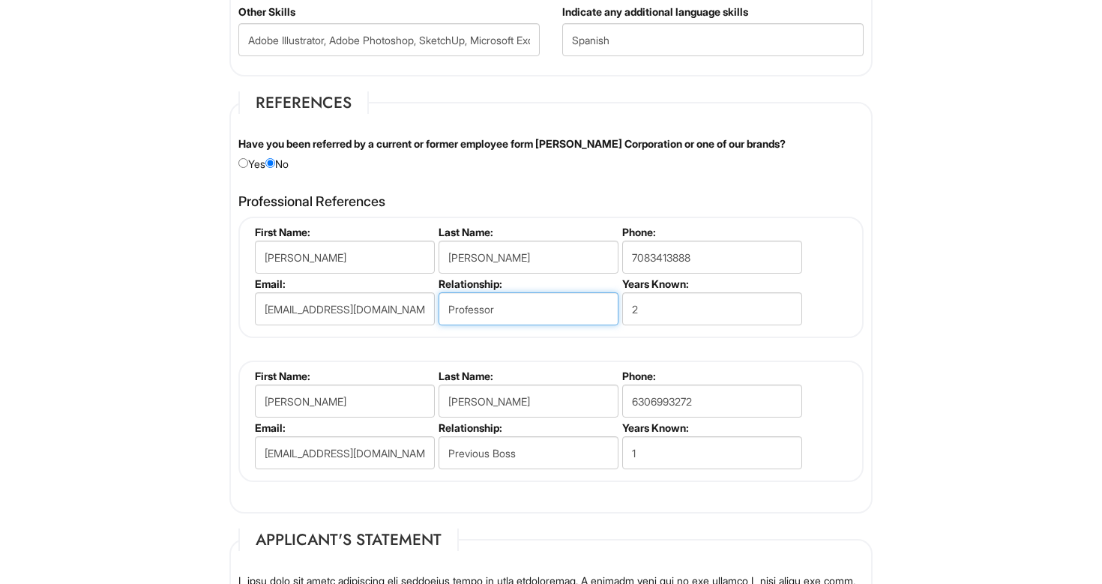
click at [451, 307] on input "Professor" at bounding box center [529, 308] width 180 height 33
click at [721, 332] on div "[PERSON_NAME] First Name: [PERSON_NAME] Last Name: [PERSON_NAME] Phone: [PHONE_…" at bounding box center [550, 349] width 625 height 265
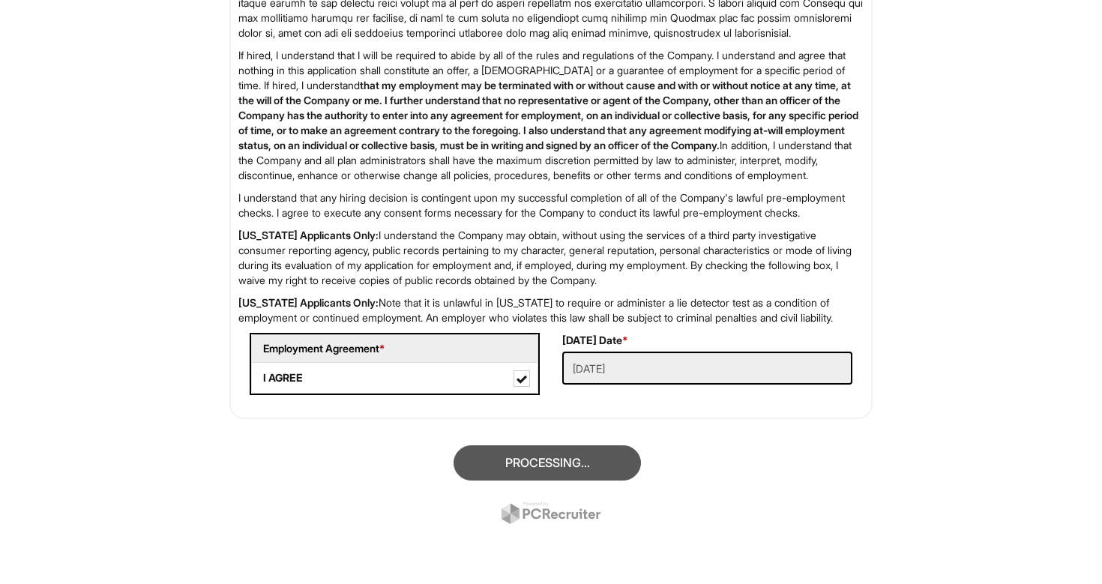
scroll to position [2432, 0]
click at [548, 456] on div "Processing..." at bounding box center [551, 486] width 666 height 105
click at [586, 446] on div "Processing..." at bounding box center [551, 486] width 666 height 105
click at [586, 466] on div "Processing..." at bounding box center [551, 486] width 666 height 105
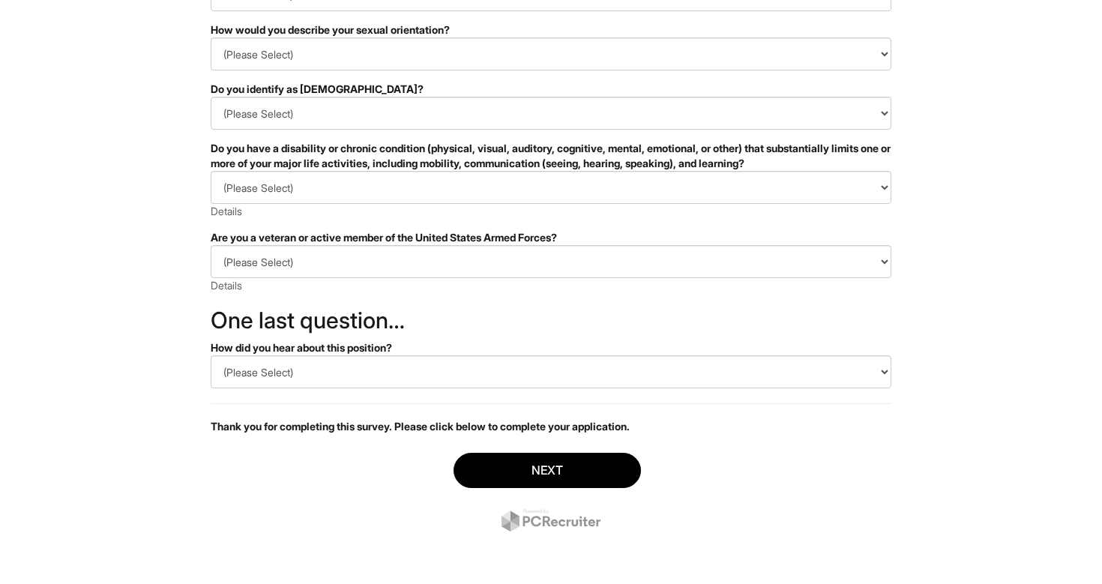
scroll to position [260, 0]
